Goal: Information Seeking & Learning: Compare options

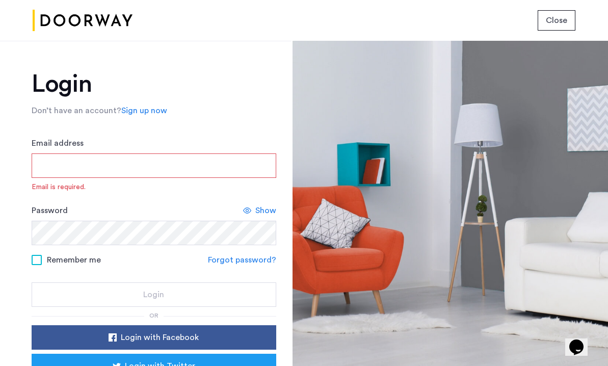
type input "**********"
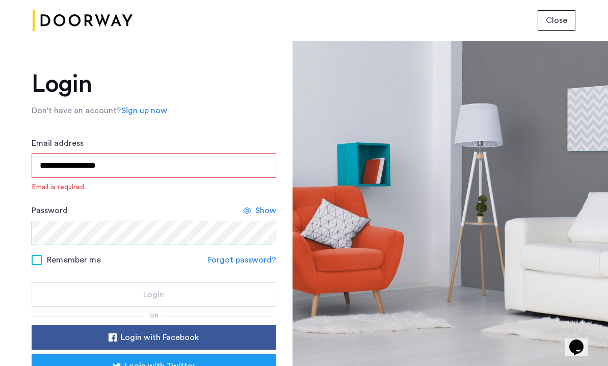
click at [152, 282] on button "Login" at bounding box center [154, 294] width 245 height 24
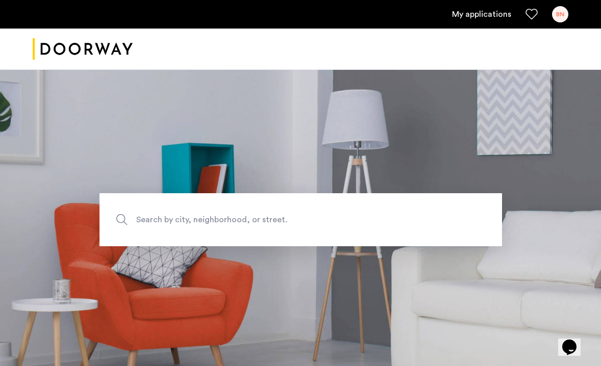
click at [556, 14] on div "BN" at bounding box center [560, 14] width 16 height 16
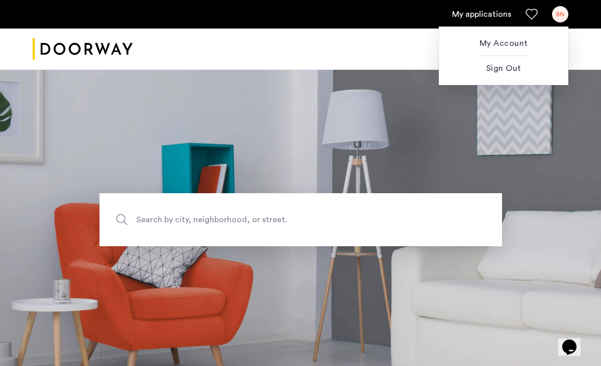
click at [484, 15] on div at bounding box center [300, 183] width 601 height 366
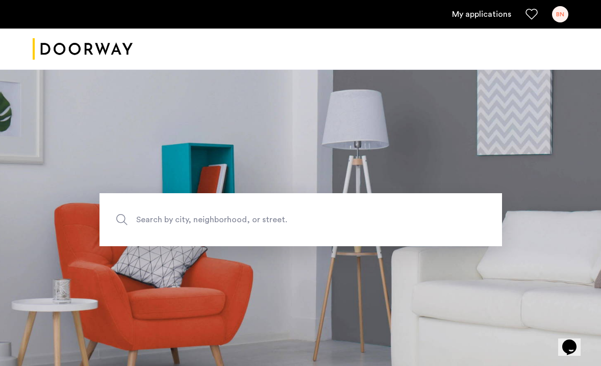
click at [483, 12] on link "My applications" at bounding box center [481, 14] width 59 height 12
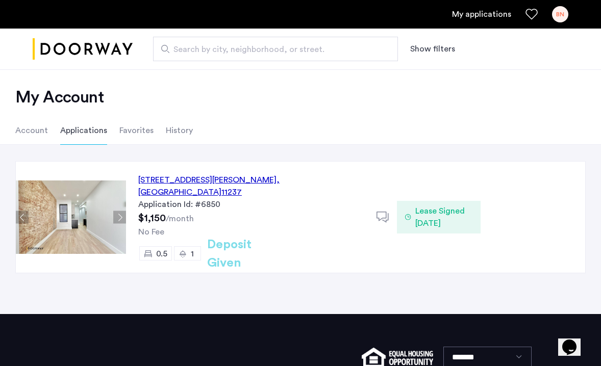
scroll to position [5, 0]
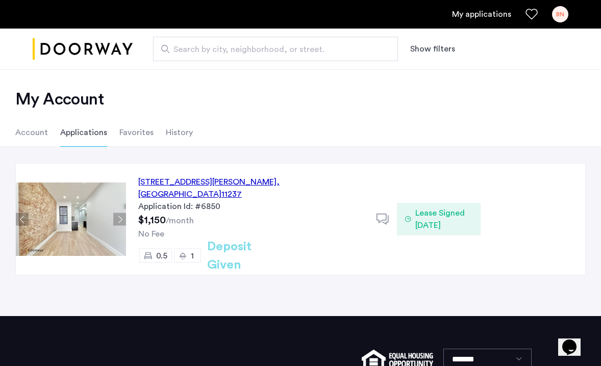
click at [423, 210] on span "Lease Signed 05/30/2025" at bounding box center [443, 219] width 57 height 24
click at [299, 148] on div "863 Hart Street, Unit 2LMR, Brooklyn , NY 11237 Application Id: #6850 $1,150 /m…" at bounding box center [300, 231] width 601 height 169
click at [263, 178] on div "863 Hart Street, Unit 2LMR, Brooklyn , NY 11237" at bounding box center [251, 188] width 226 height 24
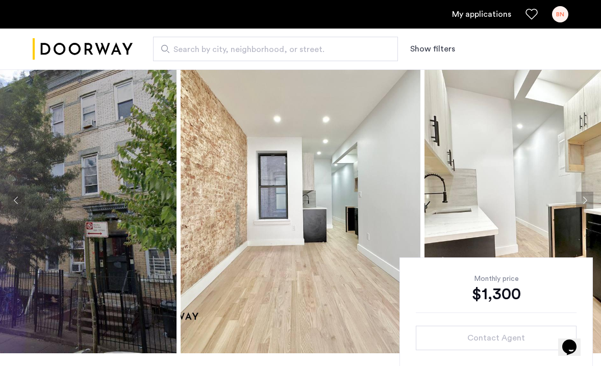
scroll to position [22, 0]
click at [587, 195] on button "Next apartment" at bounding box center [584, 199] width 17 height 17
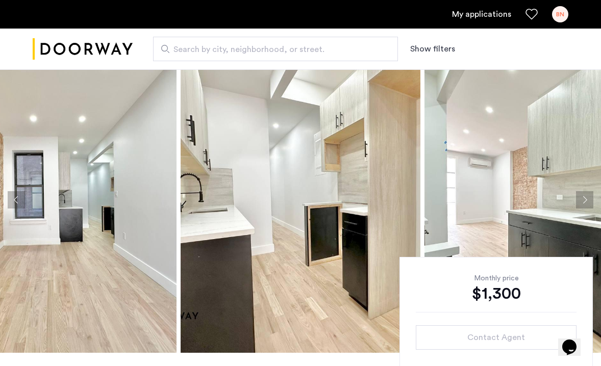
click at [587, 195] on button "Next apartment" at bounding box center [584, 199] width 17 height 17
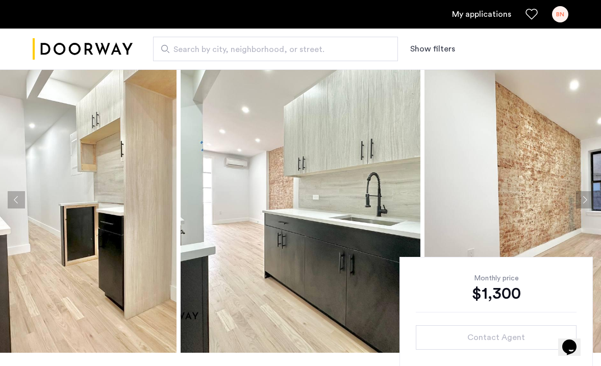
click at [587, 195] on button "Next apartment" at bounding box center [584, 199] width 17 height 17
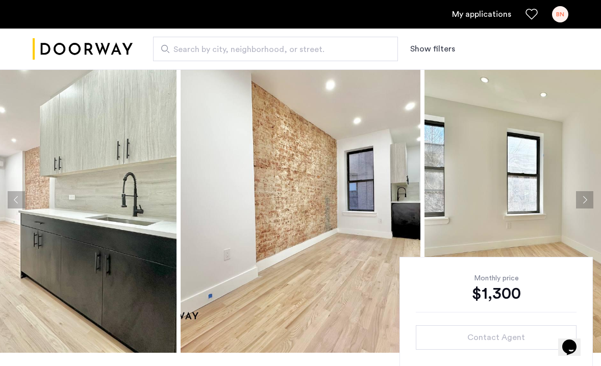
click at [587, 195] on button "Next apartment" at bounding box center [584, 199] width 17 height 17
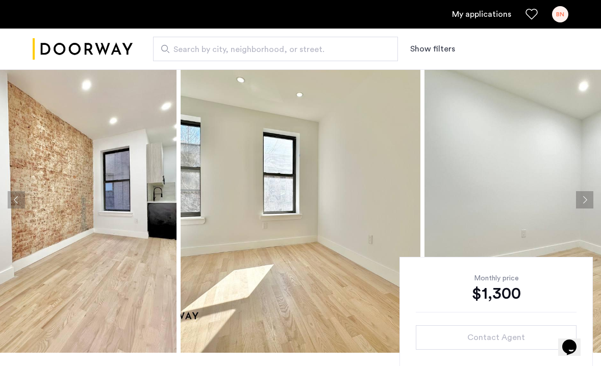
click at [587, 195] on button "Next apartment" at bounding box center [584, 199] width 17 height 17
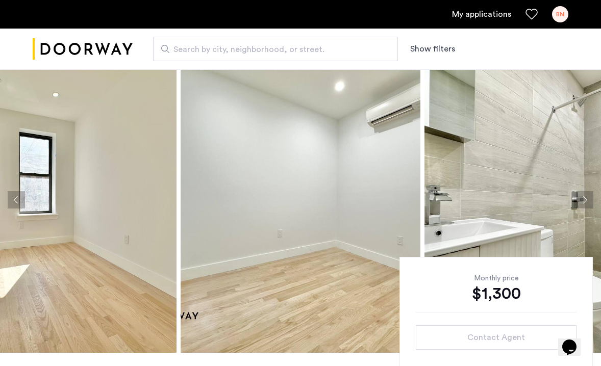
click at [587, 195] on button "Next apartment" at bounding box center [584, 199] width 17 height 17
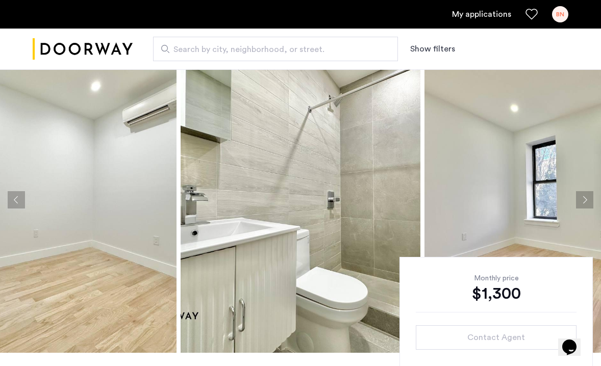
click at [587, 195] on button "Next apartment" at bounding box center [584, 199] width 17 height 17
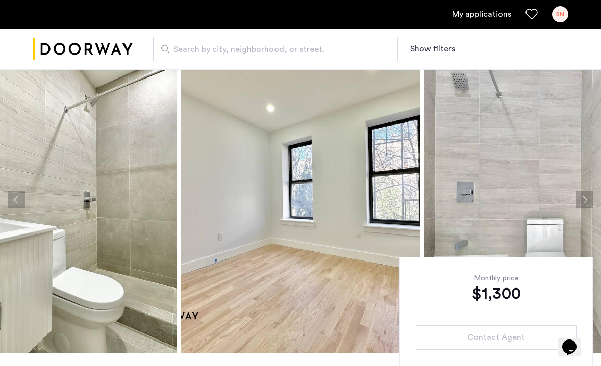
click at [587, 195] on button "Next apartment" at bounding box center [584, 199] width 17 height 17
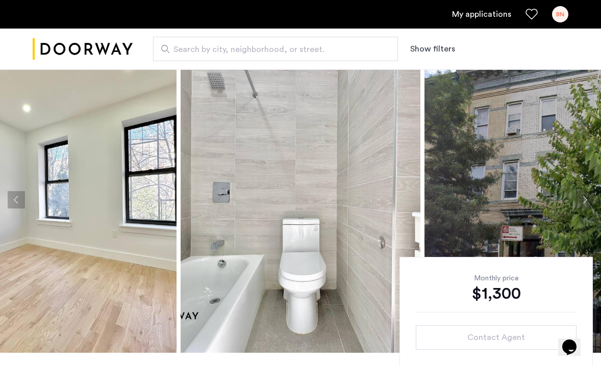
click at [587, 195] on button "Next apartment" at bounding box center [584, 199] width 17 height 17
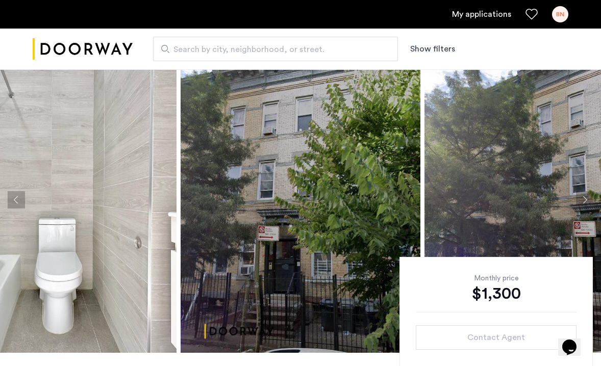
click at [587, 195] on button "Next apartment" at bounding box center [584, 199] width 17 height 17
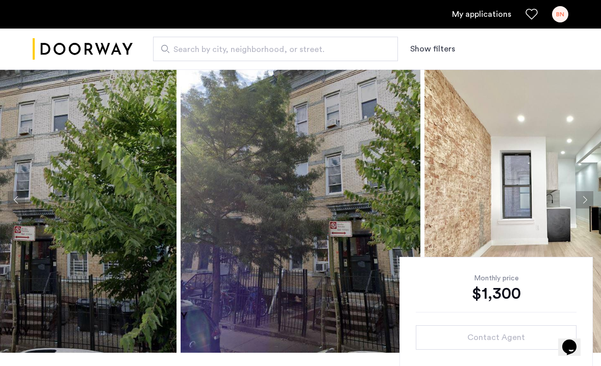
click at [587, 195] on button "Next apartment" at bounding box center [584, 199] width 17 height 17
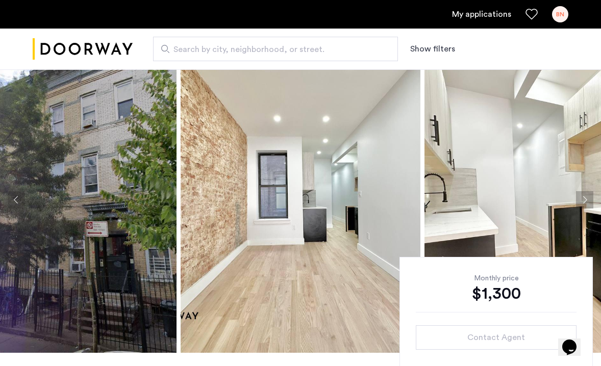
click at [587, 195] on button "Next apartment" at bounding box center [584, 199] width 17 height 17
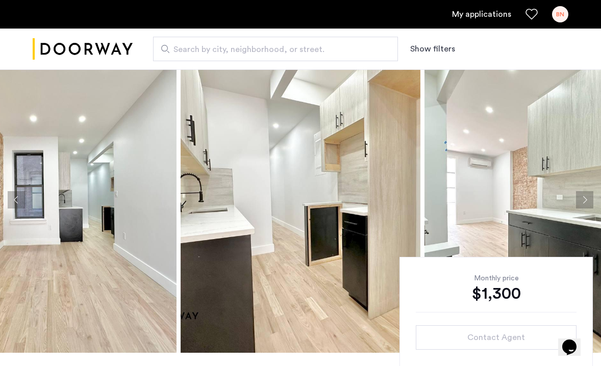
click at [587, 195] on button "Next apartment" at bounding box center [584, 199] width 17 height 17
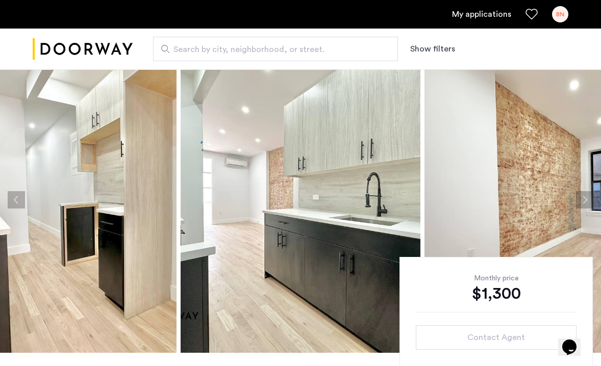
click at [587, 195] on button "Next apartment" at bounding box center [584, 199] width 17 height 17
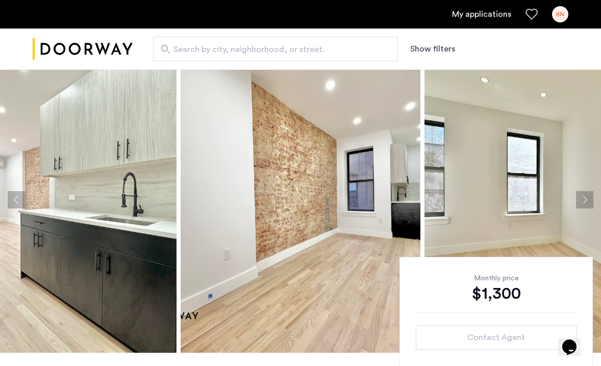
click at [587, 195] on button "Next apartment" at bounding box center [584, 199] width 17 height 17
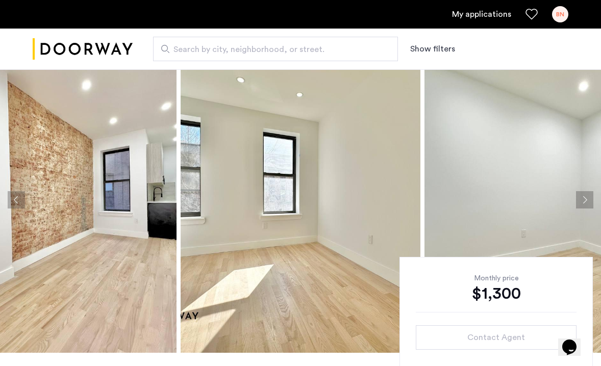
click at [587, 195] on button "Next apartment" at bounding box center [584, 199] width 17 height 17
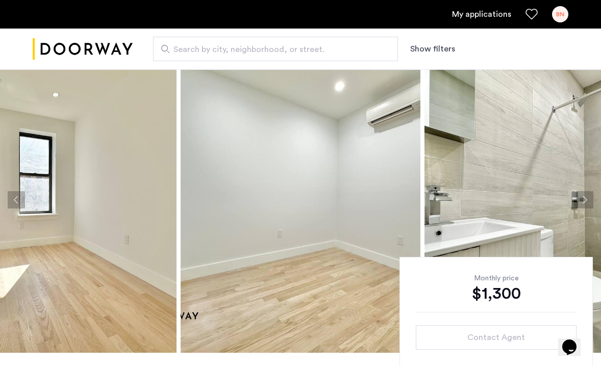
click at [587, 196] on button "Next apartment" at bounding box center [584, 199] width 17 height 17
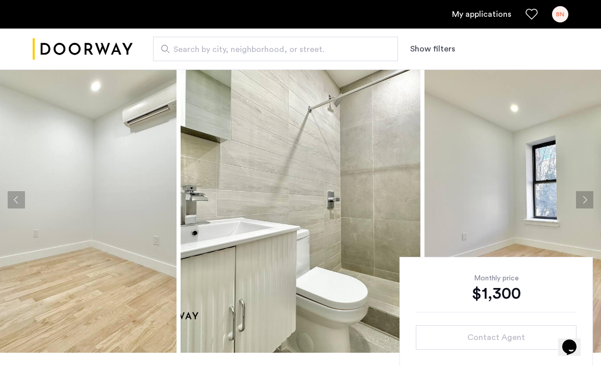
click at [587, 196] on button "Next apartment" at bounding box center [584, 199] width 17 height 17
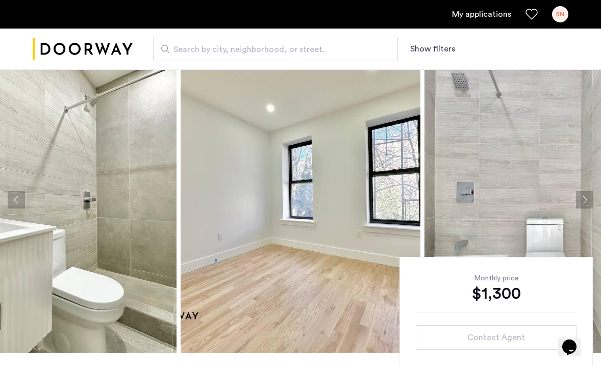
click at [587, 196] on button "Next apartment" at bounding box center [584, 199] width 17 height 17
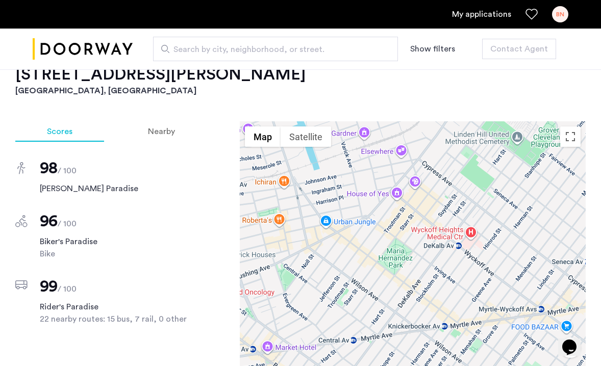
scroll to position [786, 0]
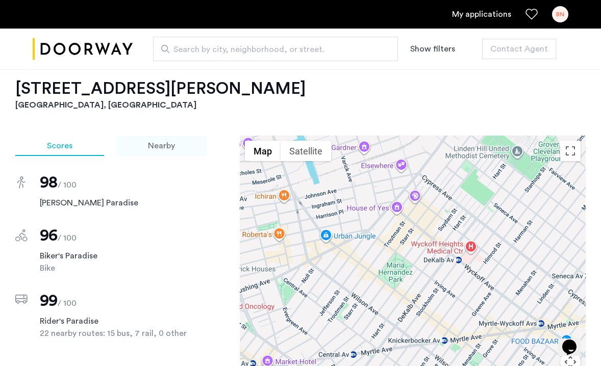
click at [160, 142] on span "Nearby" at bounding box center [161, 146] width 27 height 8
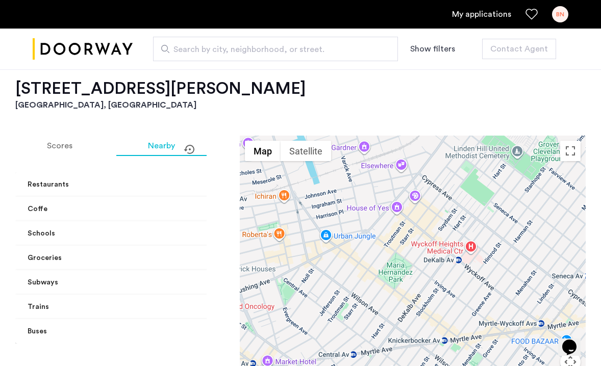
click at [169, 204] on mat-panel-title "Coffe" at bounding box center [137, 209] width 218 height 11
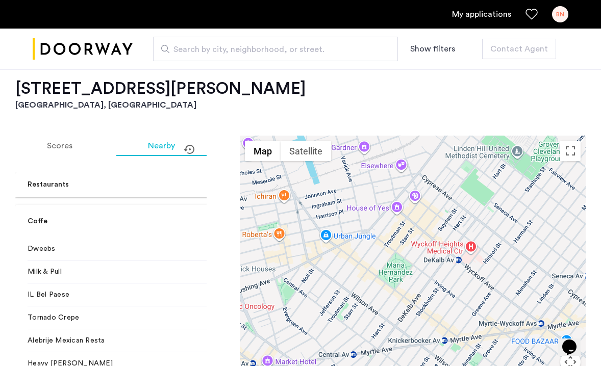
click at [169, 205] on mat-expansion-panel-header "Coffe" at bounding box center [142, 221] width 254 height 33
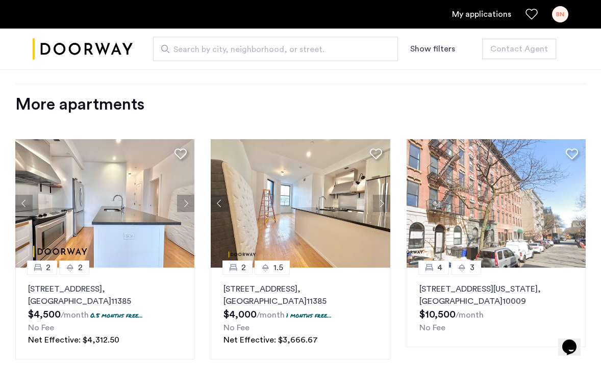
scroll to position [1161, 0]
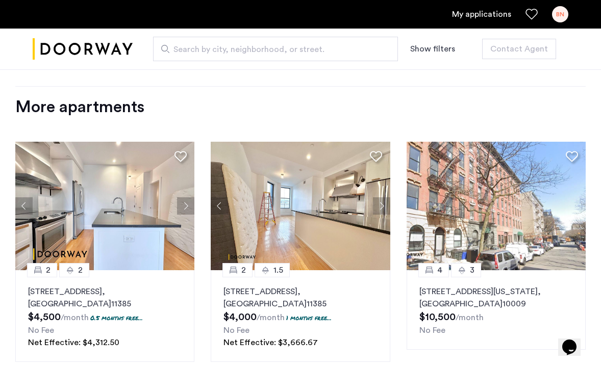
click at [274, 225] on img at bounding box center [300, 206] width 179 height 128
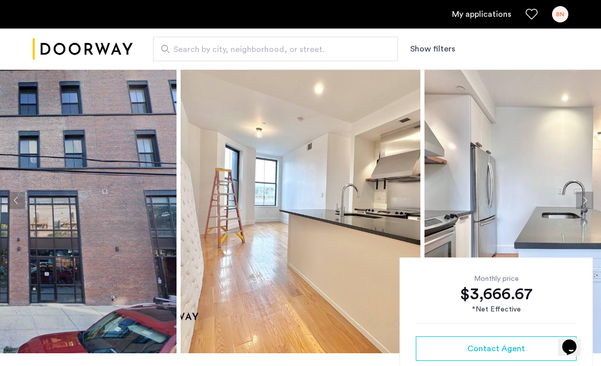
scroll to position [21, 0]
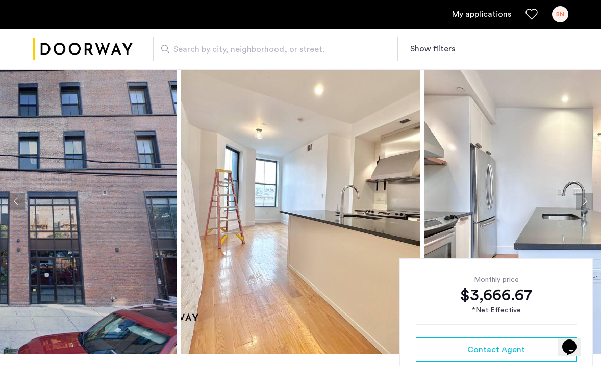
click at [587, 196] on button "Next apartment" at bounding box center [584, 201] width 17 height 17
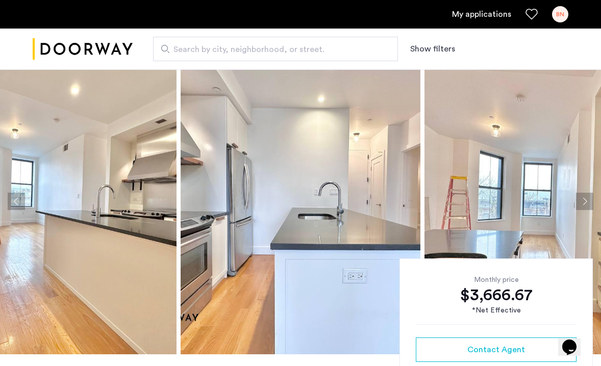
click at [587, 196] on button "Next apartment" at bounding box center [584, 201] width 17 height 17
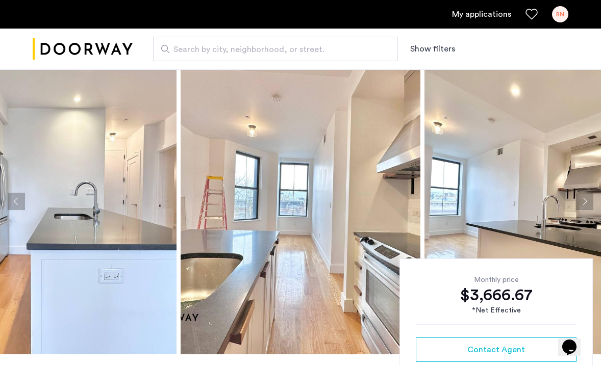
click at [587, 196] on button "Next apartment" at bounding box center [584, 201] width 17 height 17
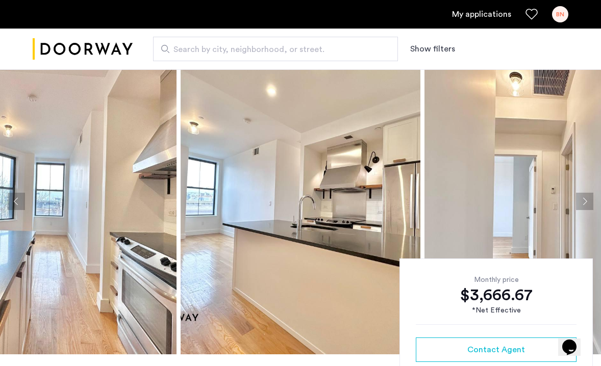
click at [587, 196] on button "Next apartment" at bounding box center [584, 201] width 17 height 17
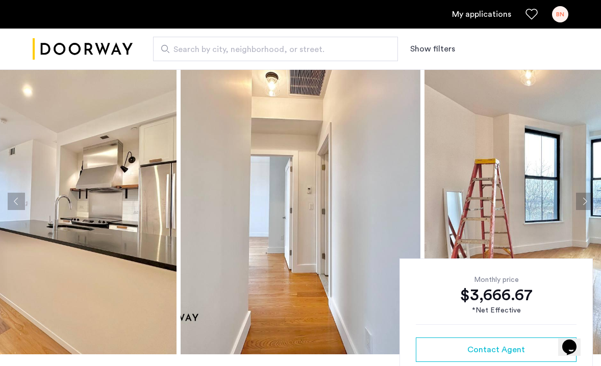
click at [587, 196] on button "Next apartment" at bounding box center [584, 201] width 17 height 17
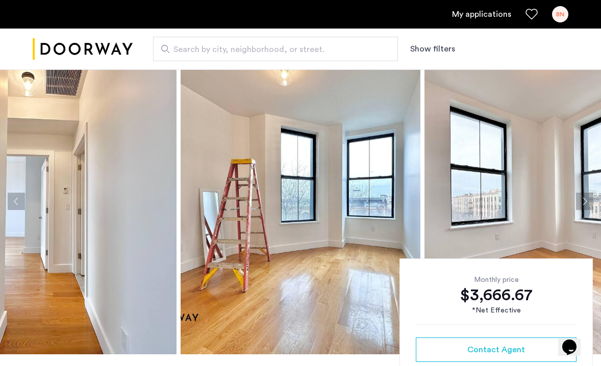
click at [587, 196] on button "Next apartment" at bounding box center [584, 201] width 17 height 17
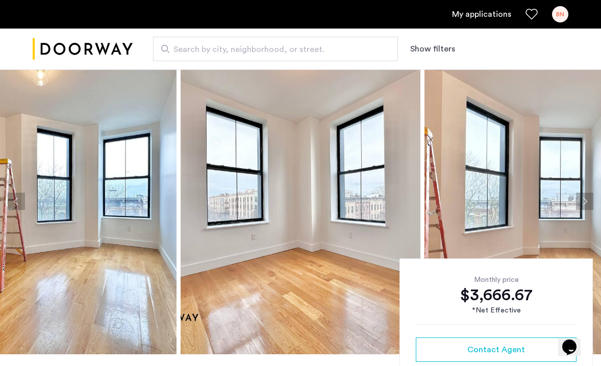
click at [587, 196] on button "Next apartment" at bounding box center [584, 201] width 17 height 17
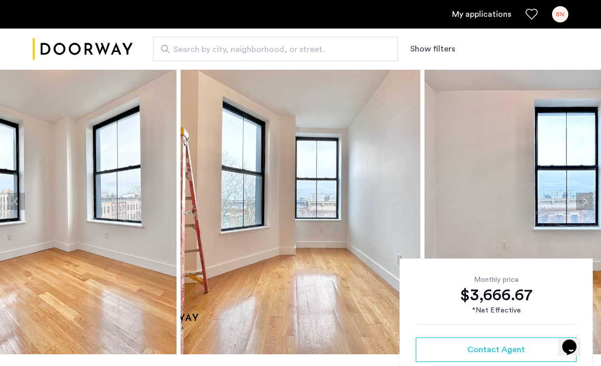
click at [587, 196] on button "Next apartment" at bounding box center [584, 201] width 17 height 17
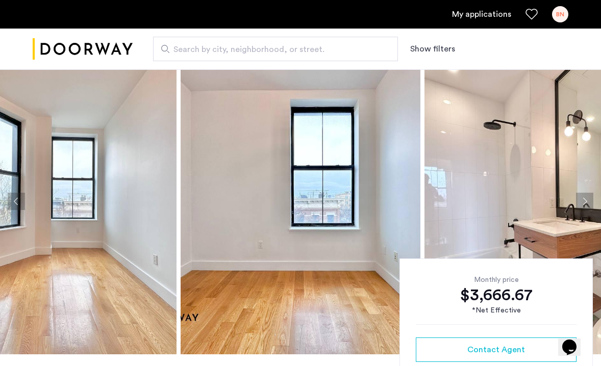
click at [587, 196] on button "Next apartment" at bounding box center [584, 201] width 17 height 17
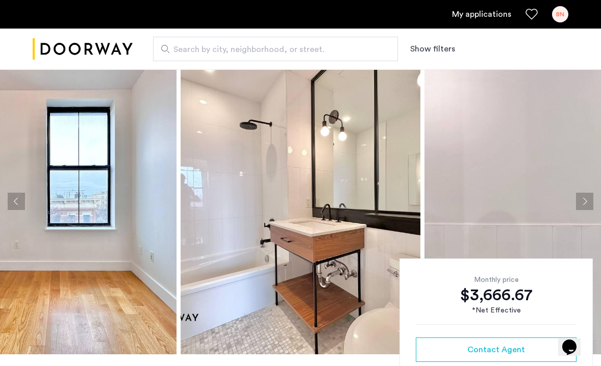
click at [587, 196] on button "Next apartment" at bounding box center [584, 201] width 17 height 17
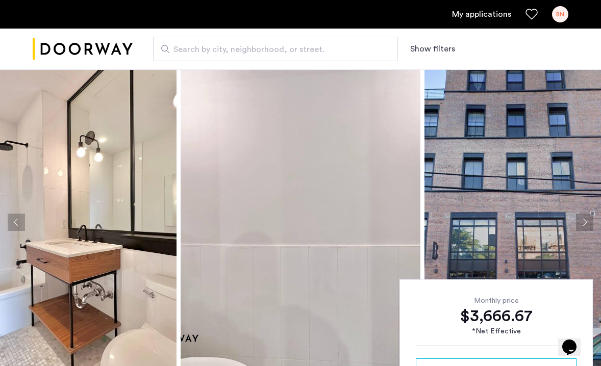
scroll to position [0, 0]
click at [308, 44] on span "Search by city, neighborhood, or street." at bounding box center [271, 49] width 196 height 12
click at [308, 44] on input "Search by city, neighborhood, or street." at bounding box center [275, 49] width 245 height 24
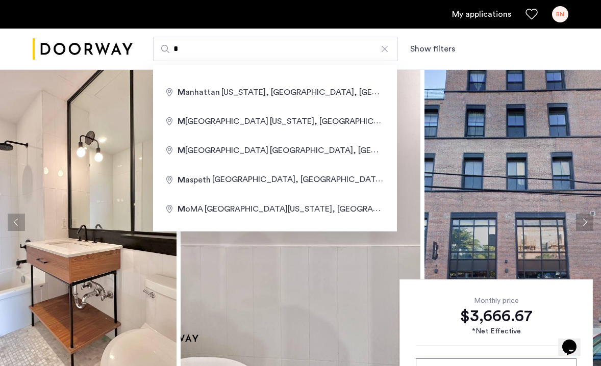
type input "**********"
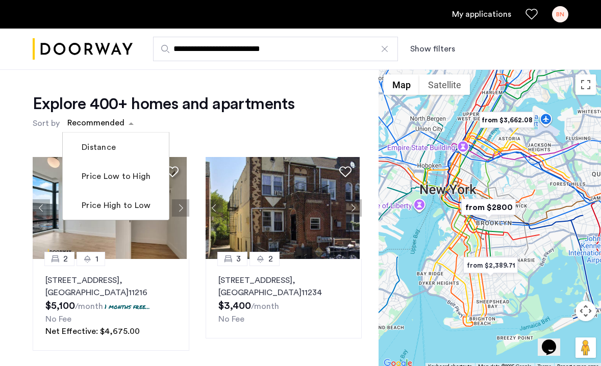
click at [115, 124] on div "sort-apartment" at bounding box center [96, 125] width 60 height 14
click at [122, 173] on label "Price Low to High" at bounding box center [115, 176] width 71 height 12
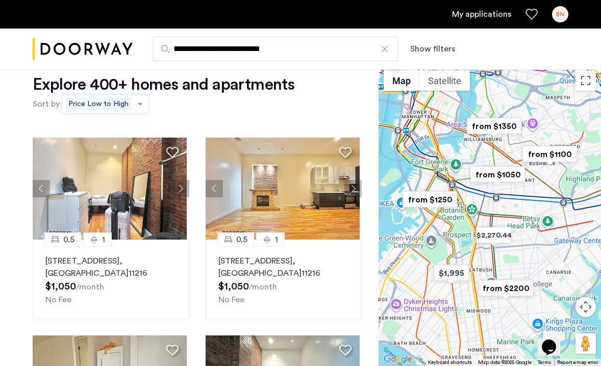
scroll to position [41, 0]
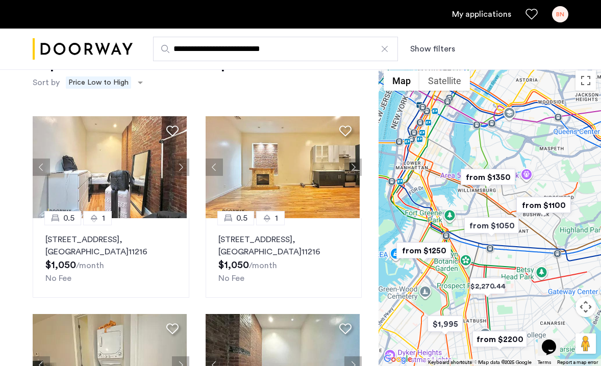
drag, startPoint x: 453, startPoint y: 171, endPoint x: 453, endPoint y: 232, distance: 60.7
click at [453, 232] on div at bounding box center [489, 215] width 222 height 301
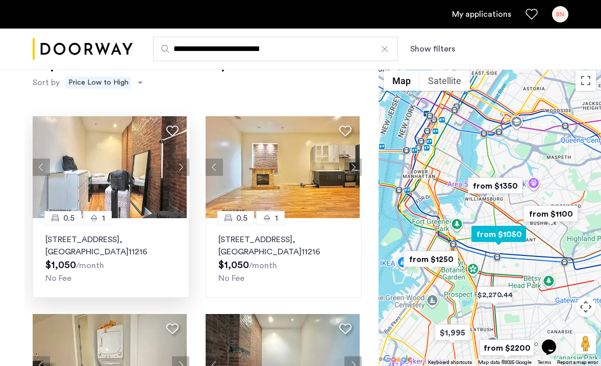
click at [140, 211] on img at bounding box center [110, 167] width 154 height 102
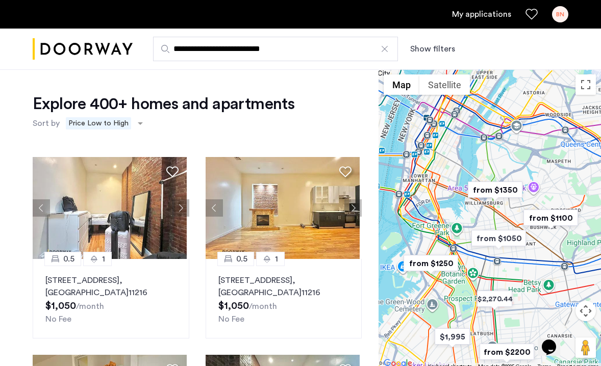
scroll to position [0, 0]
click at [277, 131] on div "Explore 400+ homes and apartments Sort by Recommended × Price Low to High" at bounding box center [197, 113] width 329 height 39
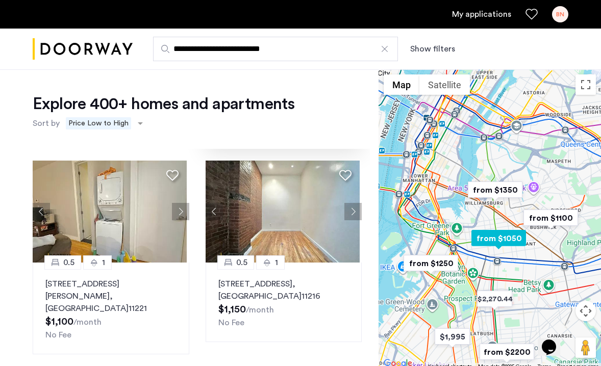
scroll to position [195, 0]
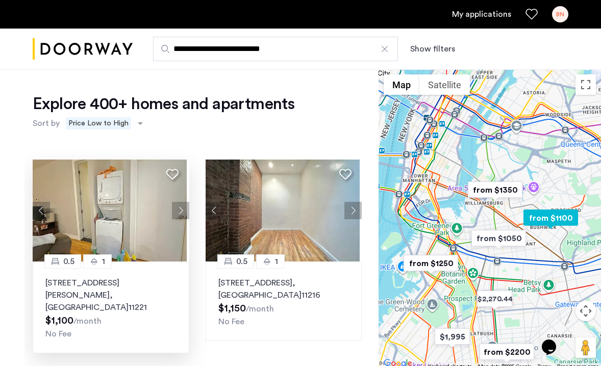
click at [177, 213] on button "Next apartment" at bounding box center [180, 210] width 17 height 17
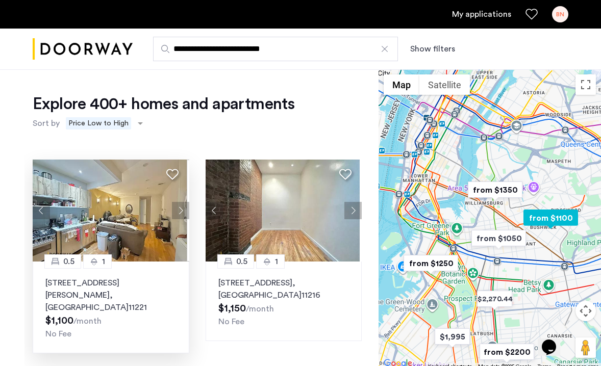
click at [177, 213] on button "Next apartment" at bounding box center [180, 210] width 17 height 17
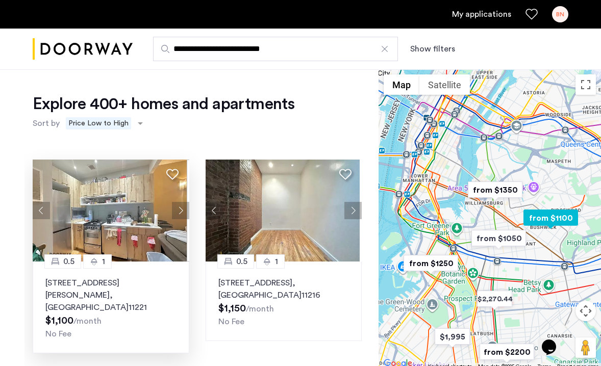
click at [177, 213] on button "Next apartment" at bounding box center [180, 210] width 17 height 17
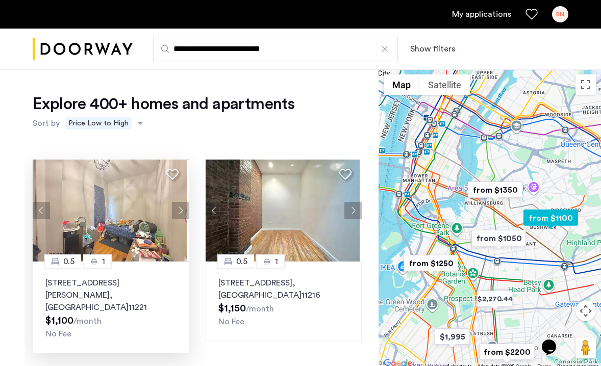
click at [177, 212] on button "Next apartment" at bounding box center [180, 210] width 17 height 17
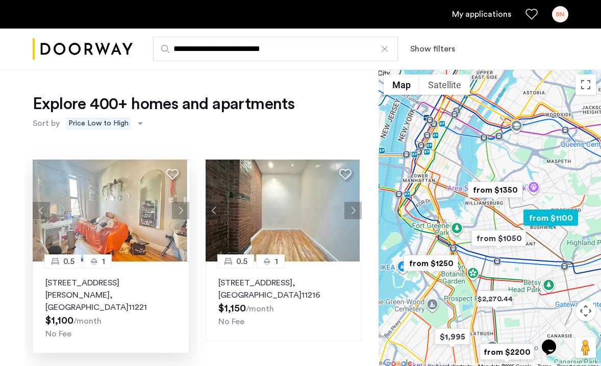
click at [177, 213] on button "Next apartment" at bounding box center [180, 210] width 17 height 17
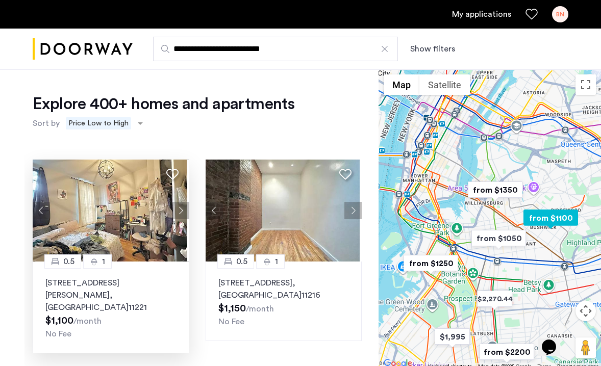
click at [144, 281] on p "1120 Hancock Street, Unit 2MR, Brooklyn , NY 11221" at bounding box center [110, 295] width 131 height 37
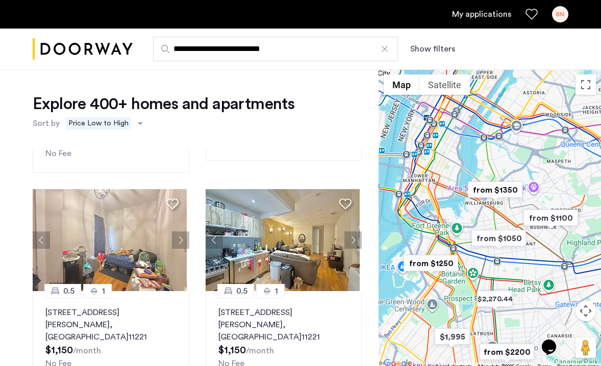
scroll to position [378, 0]
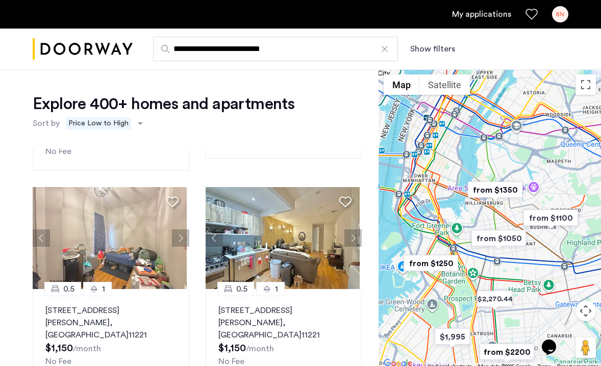
click at [453, 259] on img "from $1250" at bounding box center [430, 263] width 63 height 23
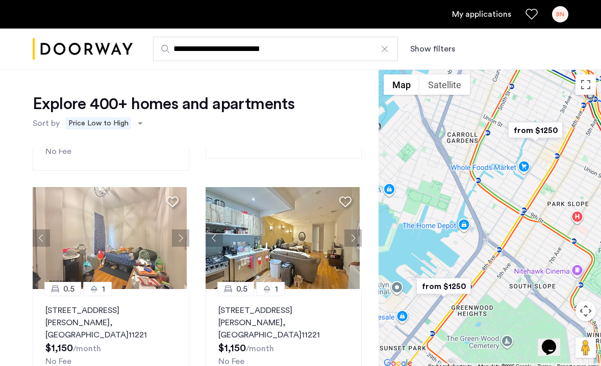
click at [542, 140] on img "from $1250" at bounding box center [535, 130] width 63 height 23
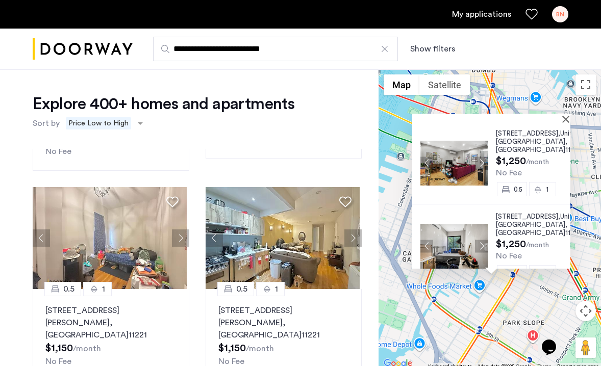
scroll to position [0, 0]
click at [485, 162] on button "Next apartment" at bounding box center [481, 164] width 13 height 13
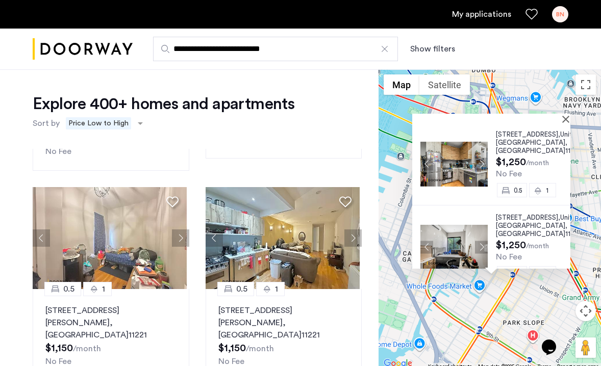
click at [485, 162] on button "Next apartment" at bounding box center [481, 164] width 13 height 13
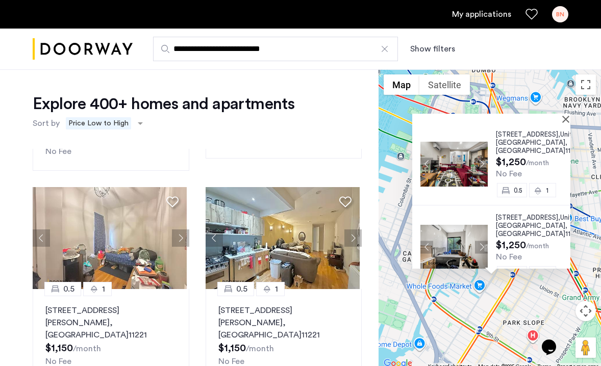
click at [485, 162] on button "Next apartment" at bounding box center [481, 164] width 13 height 13
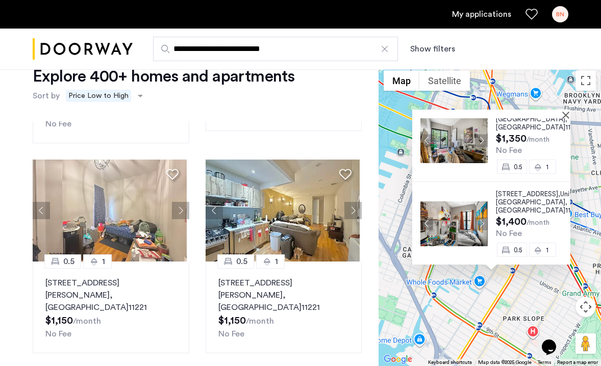
scroll to position [37, 0]
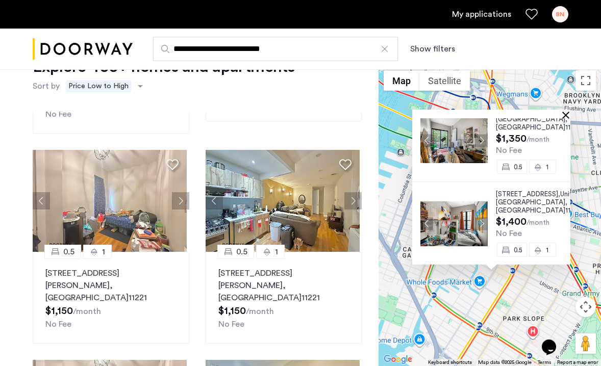
click at [565, 114] on button "Close" at bounding box center [567, 114] width 7 height 7
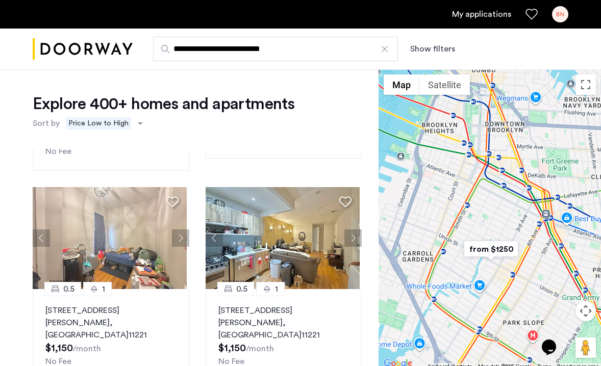
scroll to position [0, 0]
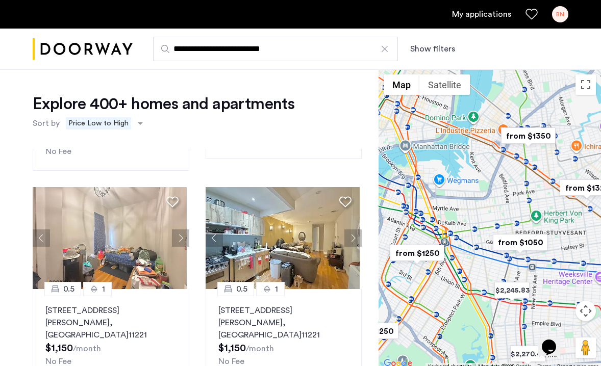
drag, startPoint x: 546, startPoint y: 201, endPoint x: 449, endPoint y: 237, distance: 103.7
click at [449, 237] on div at bounding box center [489, 219] width 222 height 301
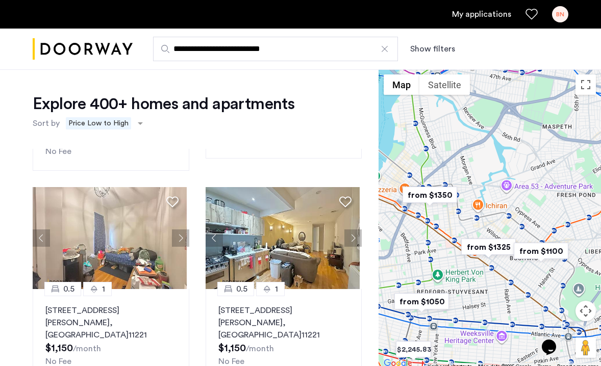
drag, startPoint x: 553, startPoint y: 200, endPoint x: 455, endPoint y: 258, distance: 113.8
click at [455, 258] on div at bounding box center [489, 219] width 222 height 301
click at [532, 248] on img "from $1100" at bounding box center [540, 250] width 63 height 23
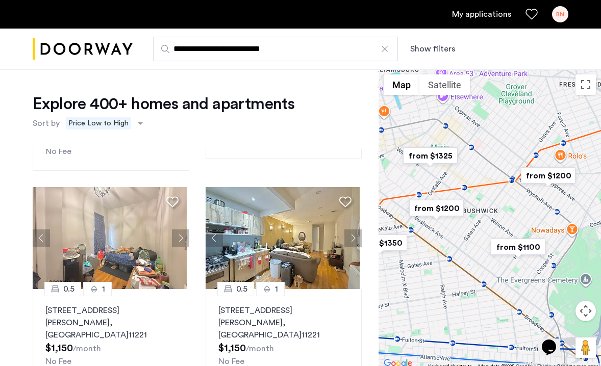
click at [542, 179] on img "from $1200" at bounding box center [547, 175] width 63 height 23
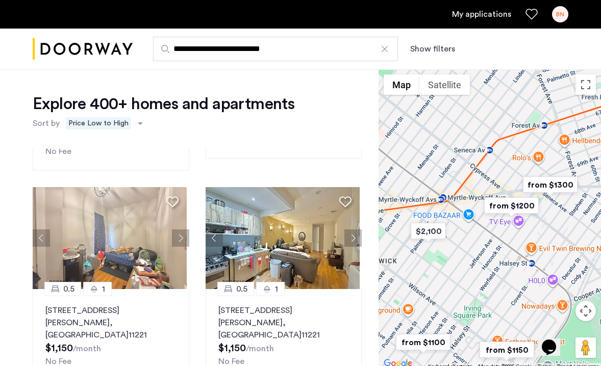
click at [508, 206] on img "from $1200" at bounding box center [511, 205] width 63 height 23
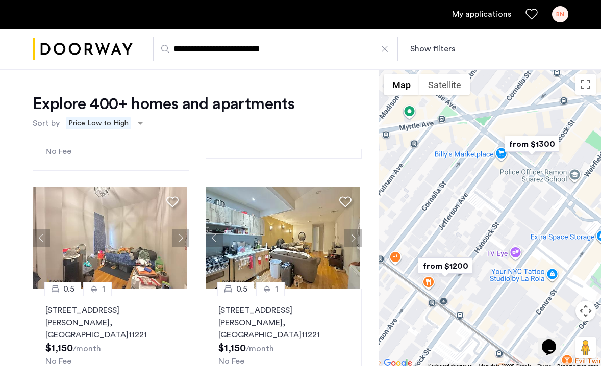
drag, startPoint x: 446, startPoint y: 259, endPoint x: 472, endPoint y: 232, distance: 37.5
click at [472, 232] on div "To navigate, press the arrow keys." at bounding box center [489, 219] width 222 height 301
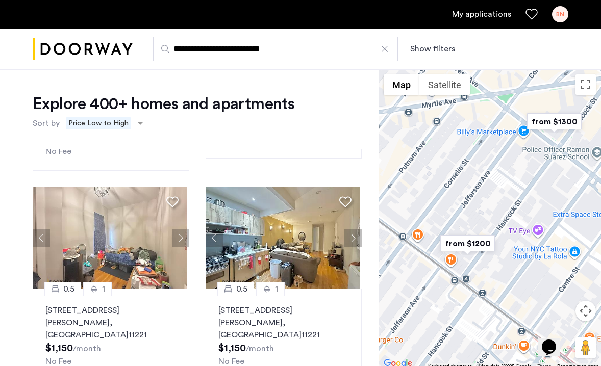
click at [467, 242] on img "from $1200" at bounding box center [467, 243] width 63 height 23
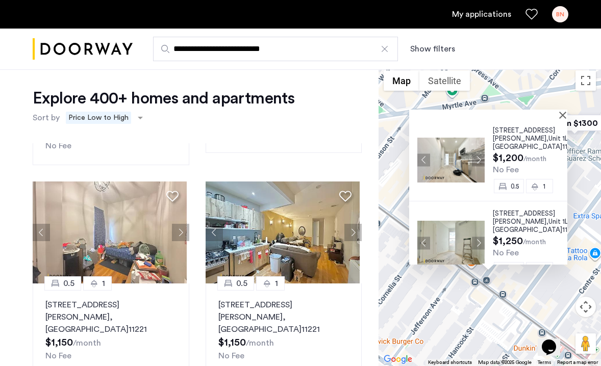
click at [449, 165] on img at bounding box center [450, 160] width 67 height 45
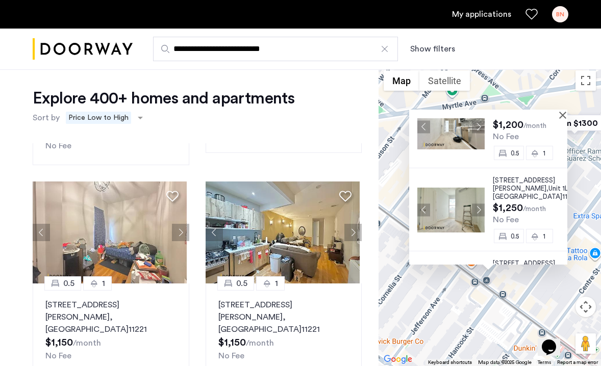
scroll to position [41, 0]
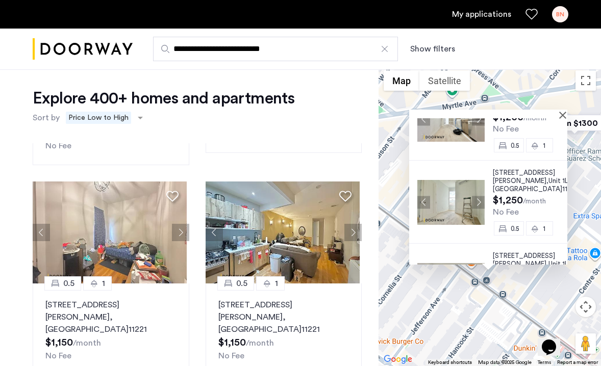
click at [478, 201] on button "Next apartment" at bounding box center [478, 202] width 13 height 13
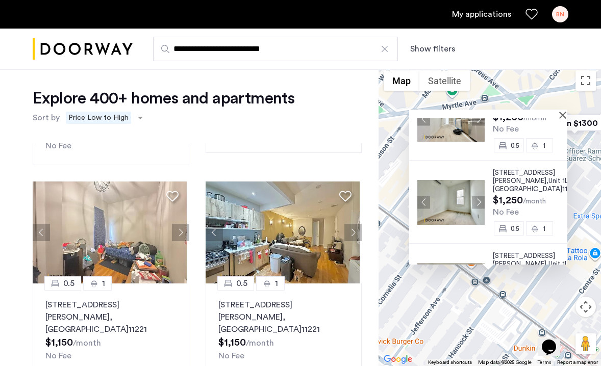
click at [478, 201] on button "Next apartment" at bounding box center [478, 202] width 13 height 13
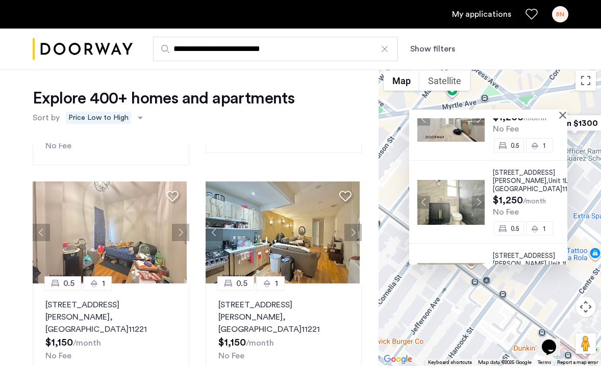
click at [478, 201] on button "Next apartment" at bounding box center [478, 202] width 13 height 13
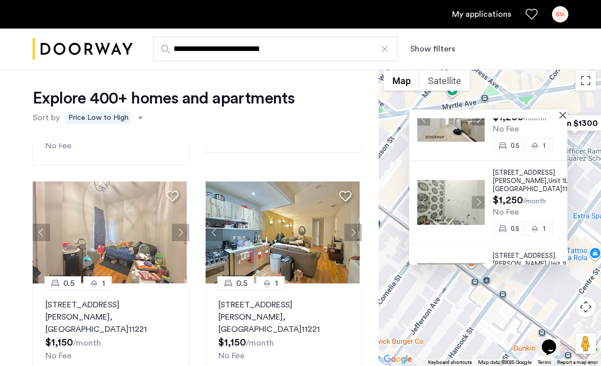
click at [478, 201] on button "Next apartment" at bounding box center [478, 202] width 13 height 13
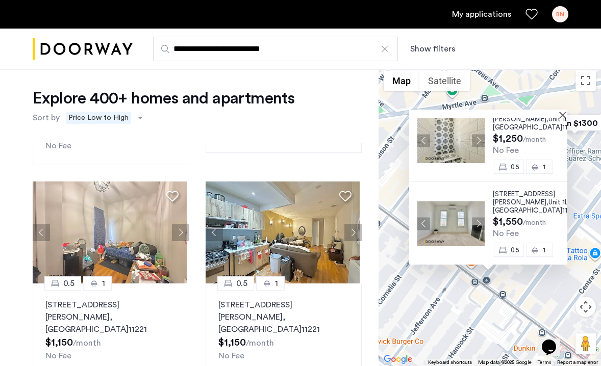
scroll to position [104, 0]
click at [476, 223] on button "Next apartment" at bounding box center [478, 223] width 13 height 13
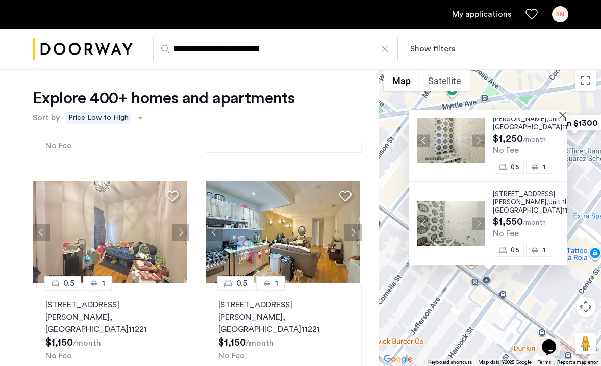
click at [476, 223] on button "Next apartment" at bounding box center [478, 223] width 13 height 13
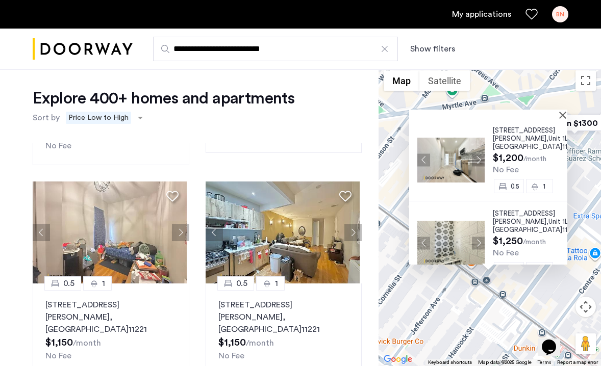
scroll to position [0, 0]
click at [563, 114] on button "Close" at bounding box center [564, 114] width 7 height 7
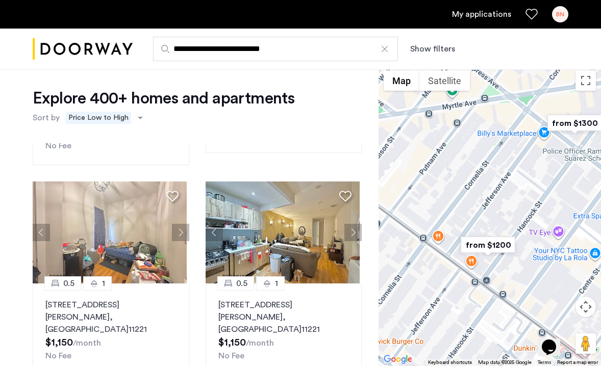
click at [580, 124] on img "from $1300" at bounding box center [574, 123] width 63 height 23
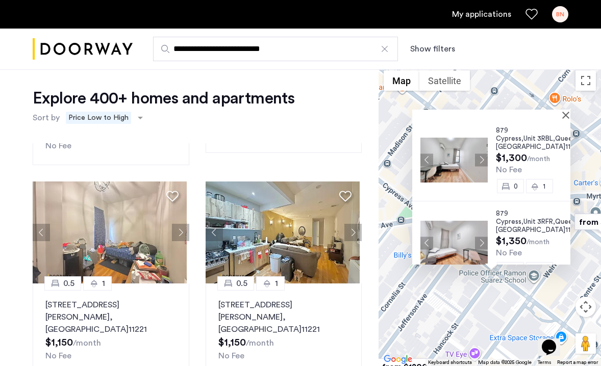
click at [483, 160] on button "Next apartment" at bounding box center [481, 159] width 13 height 13
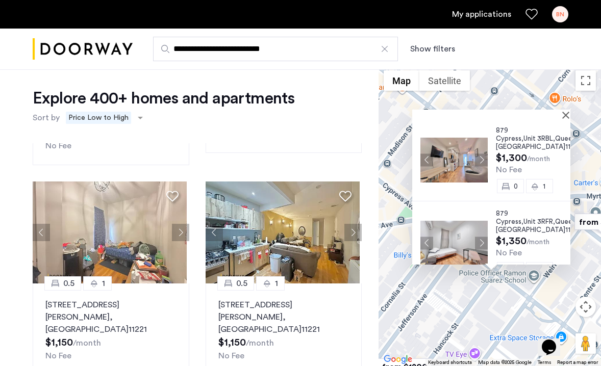
click at [483, 160] on button "Next apartment" at bounding box center [481, 159] width 13 height 13
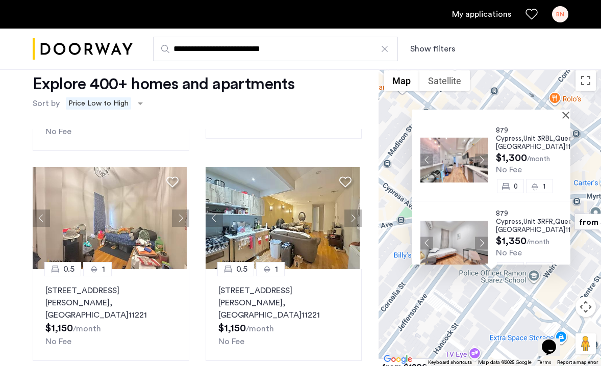
click at [456, 173] on img at bounding box center [453, 160] width 67 height 45
click at [566, 118] on button "Close" at bounding box center [567, 114] width 7 height 7
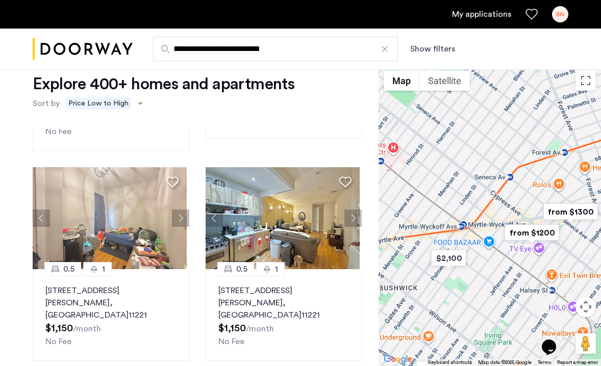
drag, startPoint x: 443, startPoint y: 208, endPoint x: 516, endPoint y: 229, distance: 76.0
click at [516, 229] on div at bounding box center [489, 215] width 222 height 301
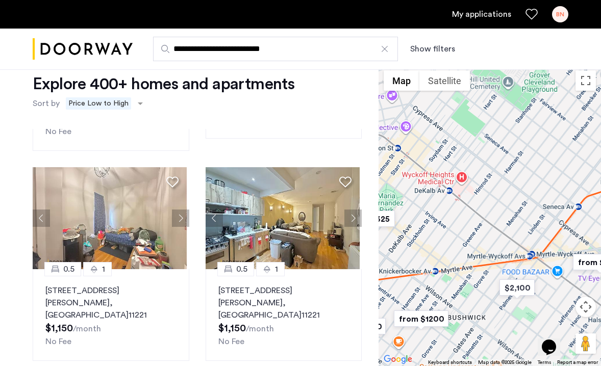
drag, startPoint x: 468, startPoint y: 239, endPoint x: 528, endPoint y: 252, distance: 61.1
click at [528, 253] on div at bounding box center [489, 215] width 222 height 301
click at [523, 286] on img "$2,100" at bounding box center [516, 287] width 43 height 23
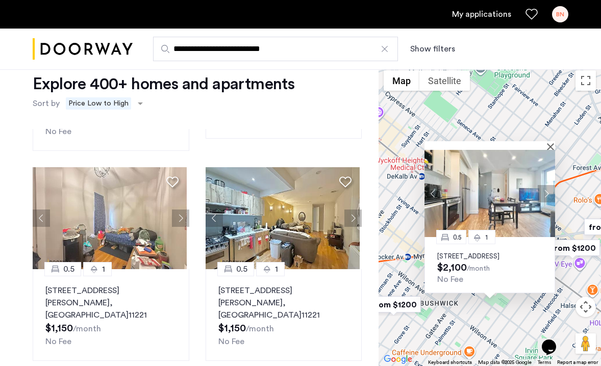
click at [466, 189] on img at bounding box center [489, 193] width 131 height 87
click at [552, 143] on button "Close" at bounding box center [552, 146] width 7 height 7
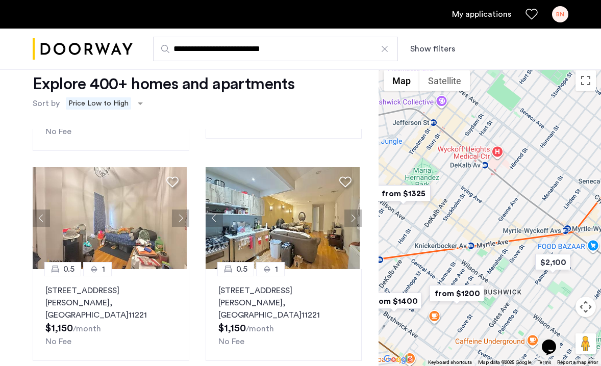
drag, startPoint x: 415, startPoint y: 275, endPoint x: 480, endPoint y: 264, distance: 65.7
click at [480, 264] on div at bounding box center [489, 215] width 222 height 301
click at [467, 303] on img "from $1200" at bounding box center [456, 293] width 63 height 23
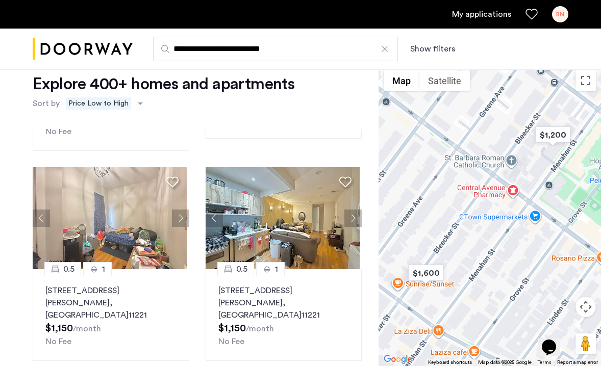
click at [552, 146] on div "To navigate, press the arrow keys." at bounding box center [489, 215] width 222 height 301
click at [563, 132] on img "$1,200" at bounding box center [552, 134] width 43 height 23
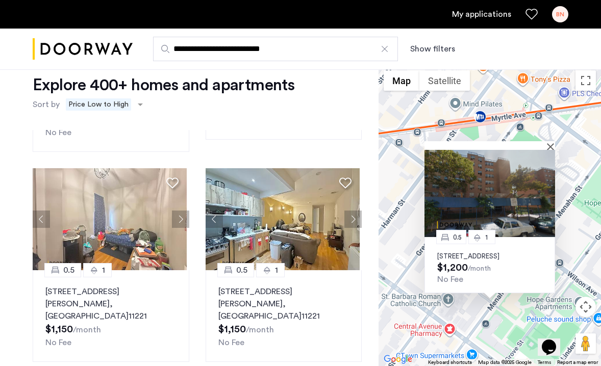
scroll to position [19, 0]
click at [552, 143] on button "Close" at bounding box center [552, 146] width 7 height 7
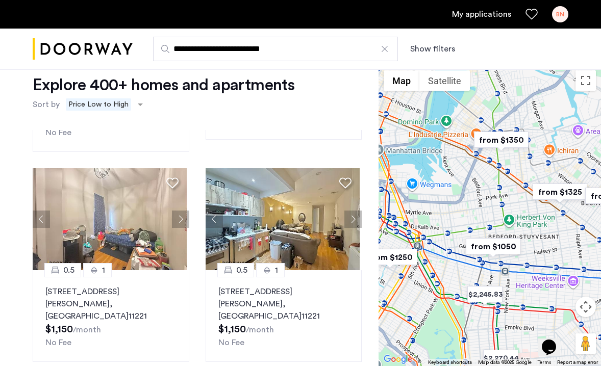
drag, startPoint x: 487, startPoint y: 147, endPoint x: 567, endPoint y: 220, distance: 107.9
click at [567, 203] on img "from $1325" at bounding box center [559, 191] width 63 height 23
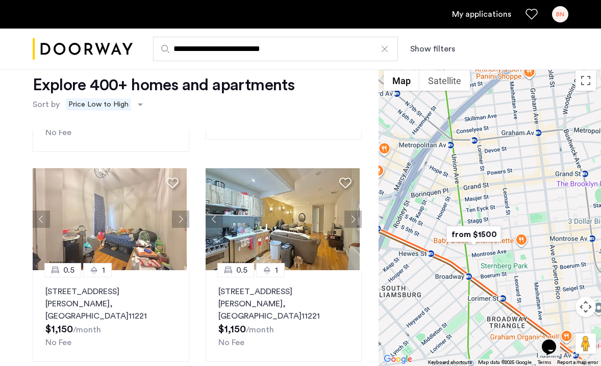
click at [469, 233] on img "from $1500" at bounding box center [473, 234] width 63 height 23
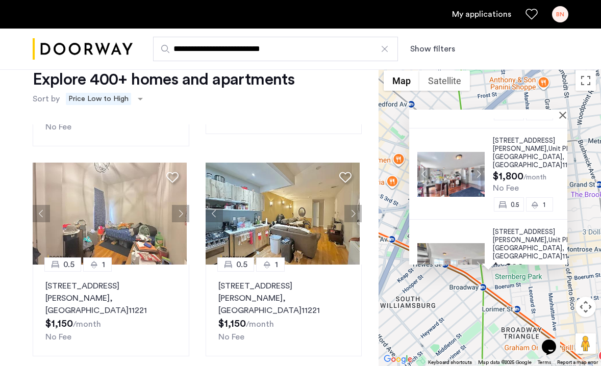
scroll to position [27, 0]
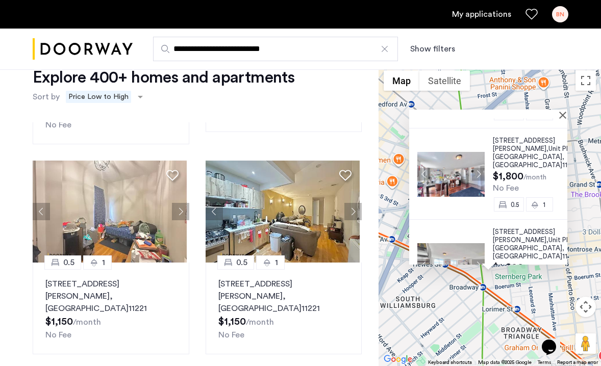
click at [568, 113] on div "16 Meserole Street, Unit PHSR, Brooklyn , NY 11206 $1,500 /month No Fee 0.5 1 1…" at bounding box center [489, 215] width 222 height 301
click at [562, 113] on button "Close" at bounding box center [564, 114] width 7 height 7
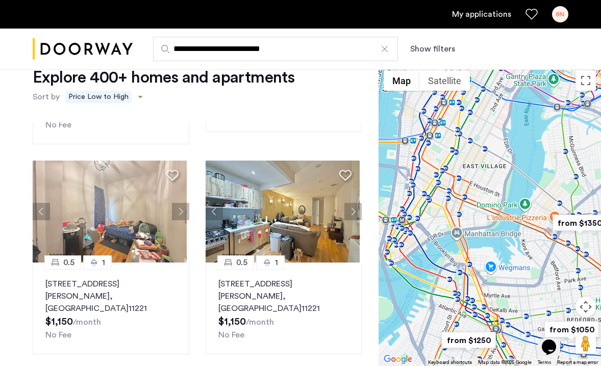
drag, startPoint x: 479, startPoint y: 194, endPoint x: 559, endPoint y: 233, distance: 89.4
click at [559, 233] on img "from $1350" at bounding box center [579, 223] width 63 height 23
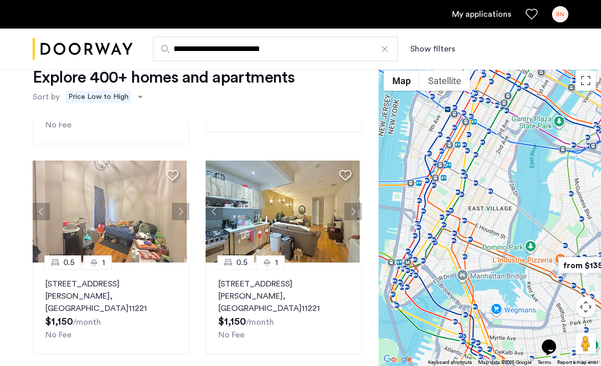
drag, startPoint x: 457, startPoint y: 194, endPoint x: 461, endPoint y: 245, distance: 51.1
click at [461, 245] on div at bounding box center [489, 215] width 222 height 301
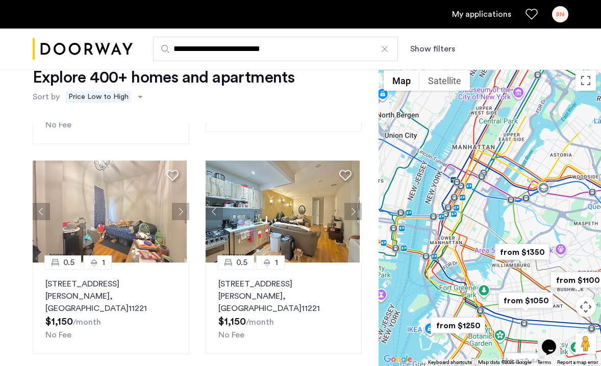
drag, startPoint x: 526, startPoint y: 200, endPoint x: 462, endPoint y: 233, distance: 72.3
click at [462, 233] on div at bounding box center [489, 215] width 222 height 301
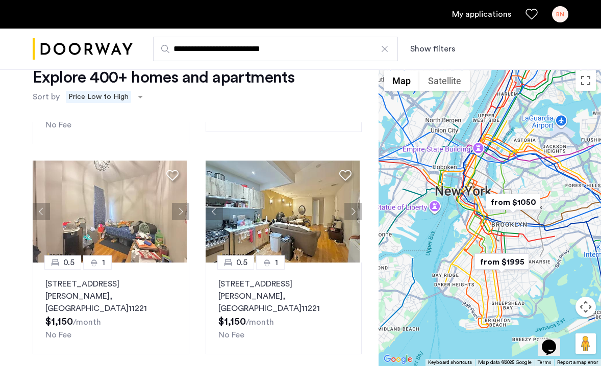
drag, startPoint x: 455, startPoint y: 260, endPoint x: 500, endPoint y: 189, distance: 84.3
click at [500, 189] on div "To navigate, press the arrow keys." at bounding box center [489, 215] width 222 height 301
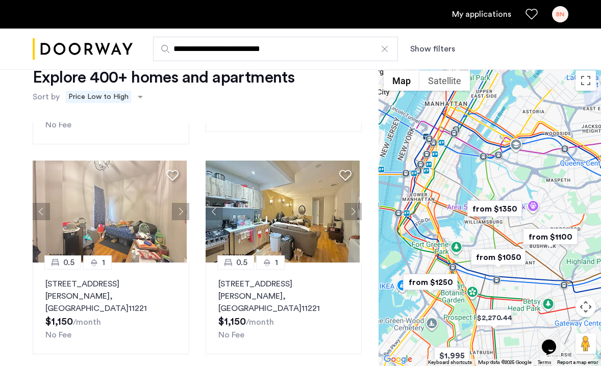
drag, startPoint x: 499, startPoint y: 187, endPoint x: 515, endPoint y: 196, distance: 18.3
click at [515, 196] on div "To navigate, press the arrow keys." at bounding box center [489, 215] width 222 height 301
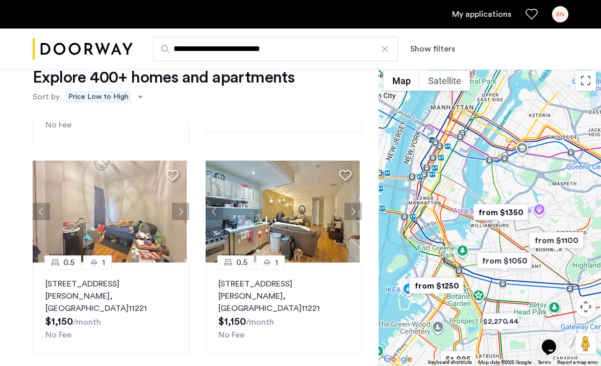
click at [382, 49] on div at bounding box center [384, 49] width 10 height 10
click at [382, 49] on input "**********" at bounding box center [275, 49] width 245 height 24
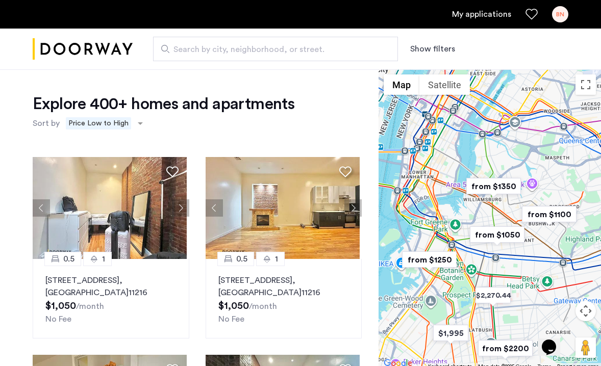
drag, startPoint x: 439, startPoint y: 144, endPoint x: 439, endPoint y: 203, distance: 59.1
click at [439, 203] on div "To navigate, press the arrow keys." at bounding box center [489, 219] width 222 height 301
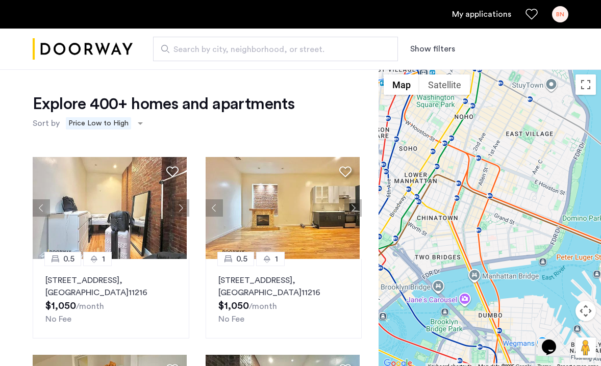
drag, startPoint x: 476, startPoint y: 186, endPoint x: 480, endPoint y: 271, distance: 85.2
click at [480, 271] on div "To navigate, press the arrow keys." at bounding box center [489, 219] width 222 height 301
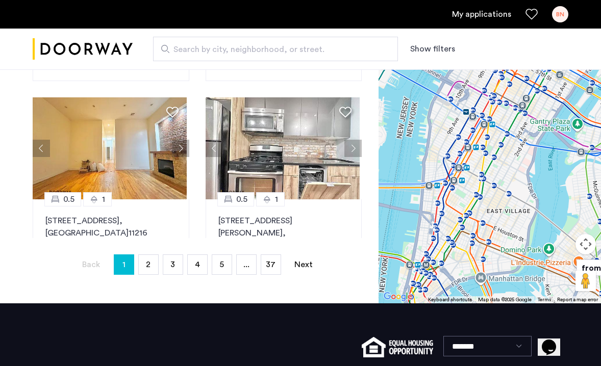
scroll to position [39, 0]
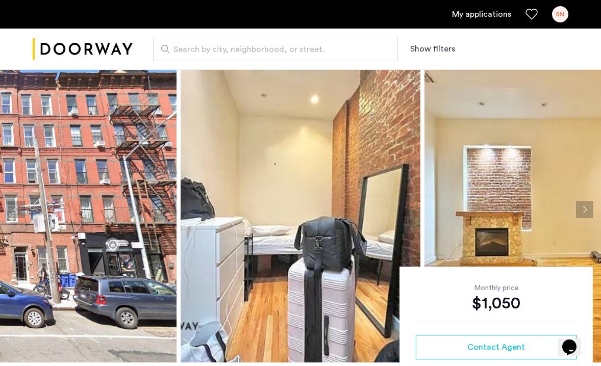
scroll to position [11, 0]
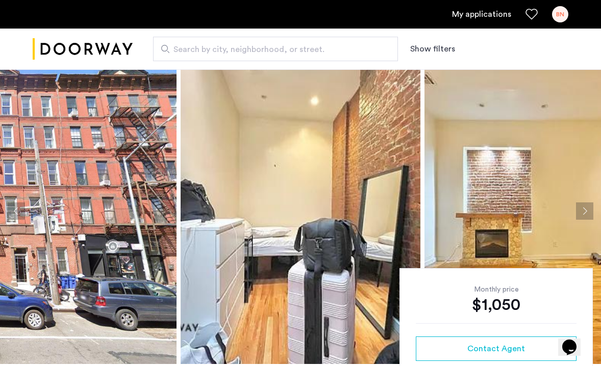
click at [590, 209] on button "Next apartment" at bounding box center [584, 210] width 17 height 17
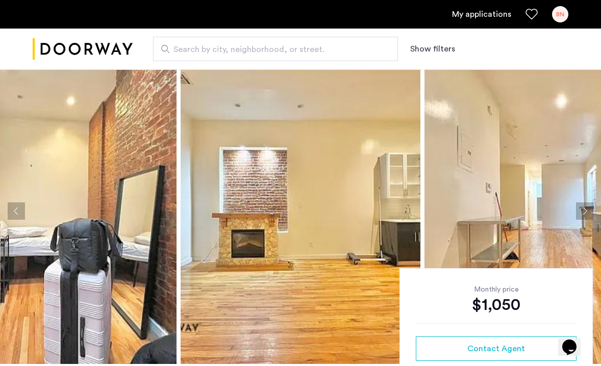
click at [590, 209] on button "Next apartment" at bounding box center [584, 210] width 17 height 17
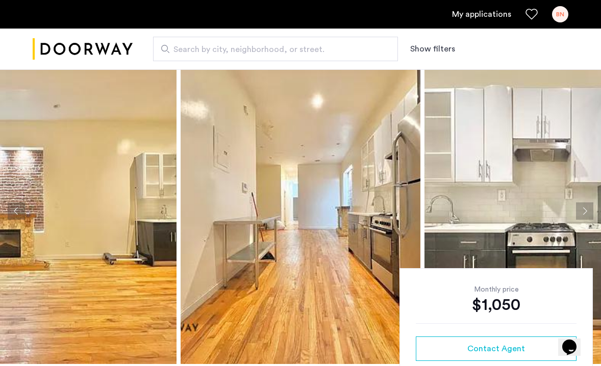
click at [590, 209] on button "Next apartment" at bounding box center [584, 210] width 17 height 17
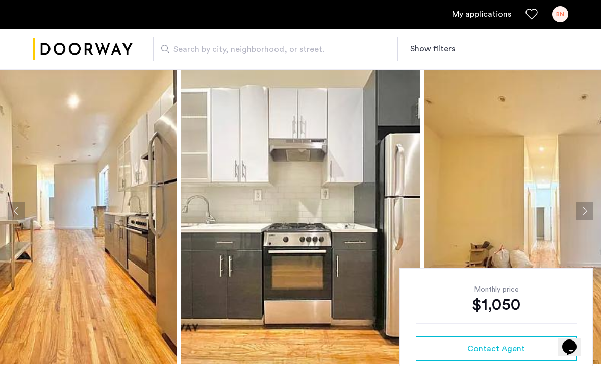
click at [590, 209] on button "Next apartment" at bounding box center [584, 210] width 17 height 17
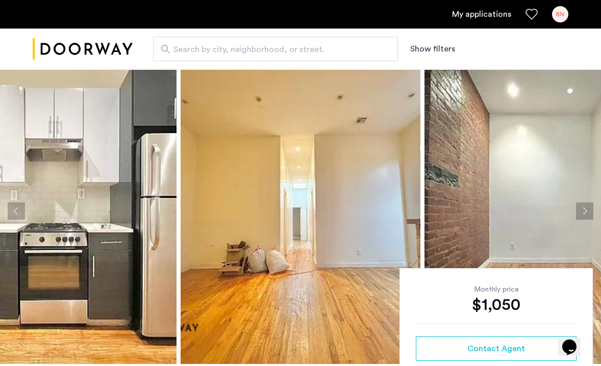
click at [590, 209] on button "Next apartment" at bounding box center [584, 210] width 17 height 17
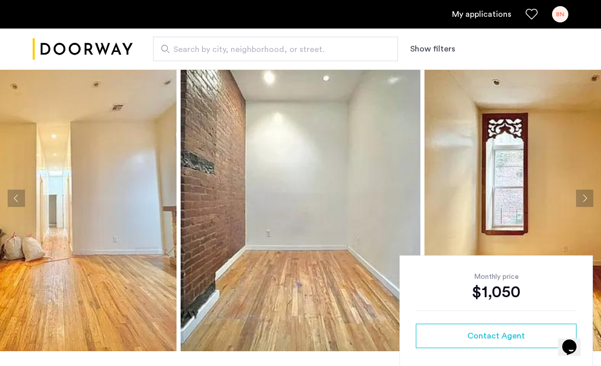
scroll to position [11, 0]
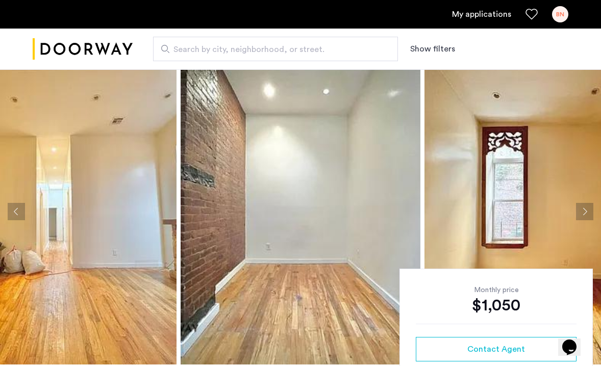
click at [585, 211] on button "Next apartment" at bounding box center [584, 211] width 17 height 17
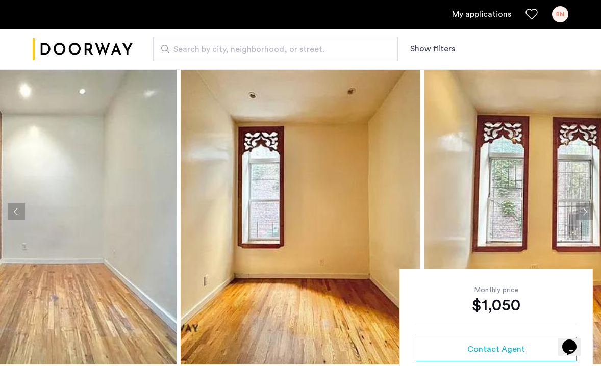
click at [585, 212] on button "Next apartment" at bounding box center [584, 211] width 17 height 17
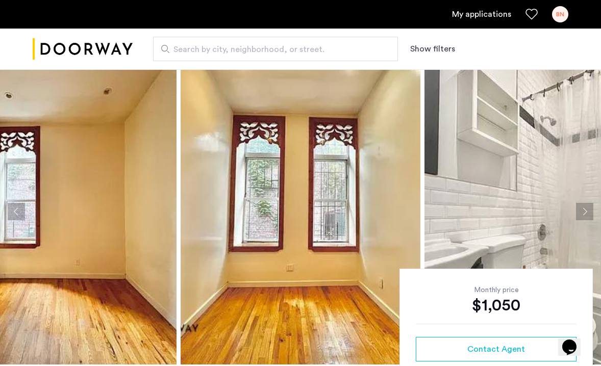
click at [585, 212] on button "Next apartment" at bounding box center [584, 211] width 17 height 17
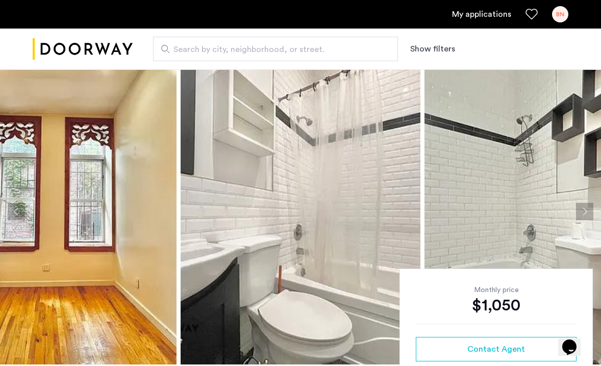
click at [585, 212] on button "Next apartment" at bounding box center [584, 211] width 17 height 17
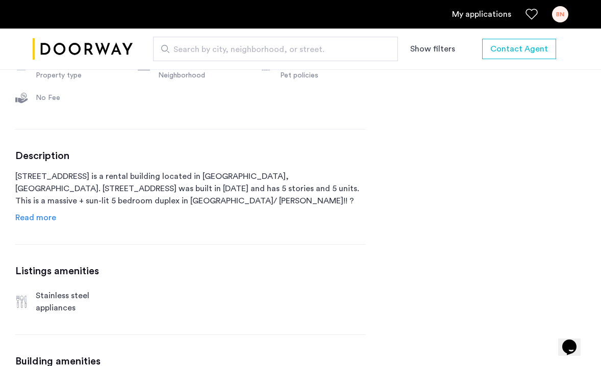
scroll to position [440, 0]
click at [43, 217] on span "Read more" at bounding box center [35, 217] width 41 height 8
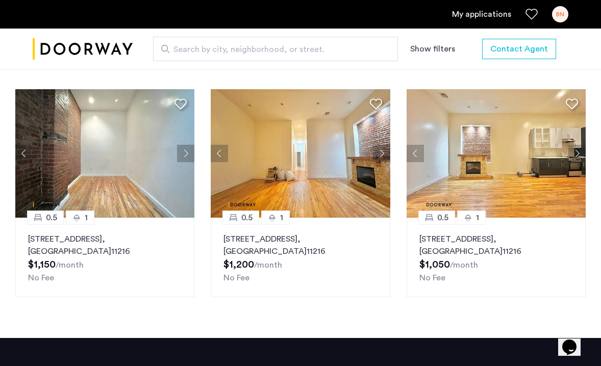
scroll to position [1380, 0]
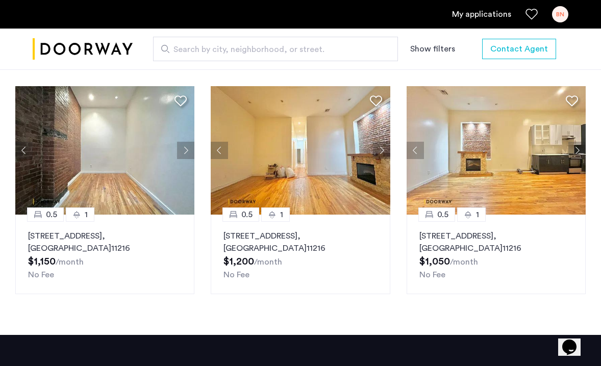
click at [153, 197] on img at bounding box center [104, 150] width 179 height 128
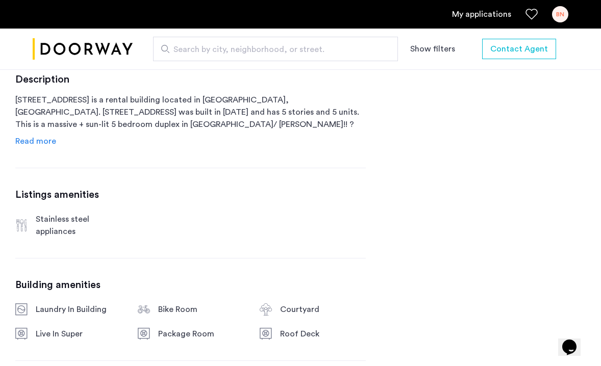
scroll to position [511, 0]
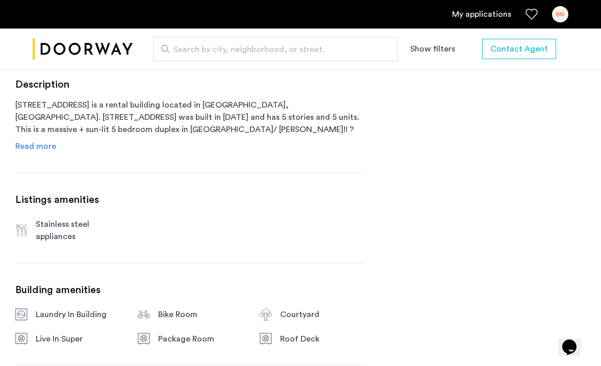
click at [47, 141] on link "Read more" at bounding box center [35, 146] width 41 height 12
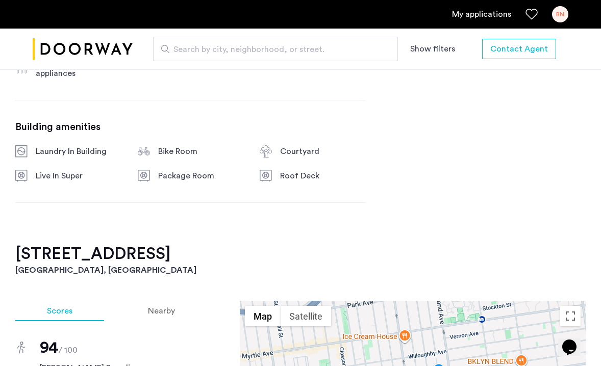
scroll to position [785, 0]
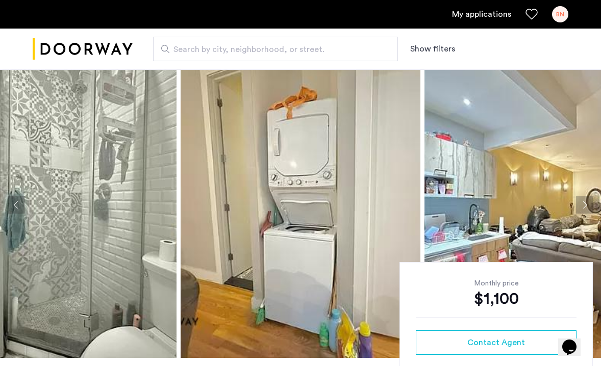
scroll to position [15, 0]
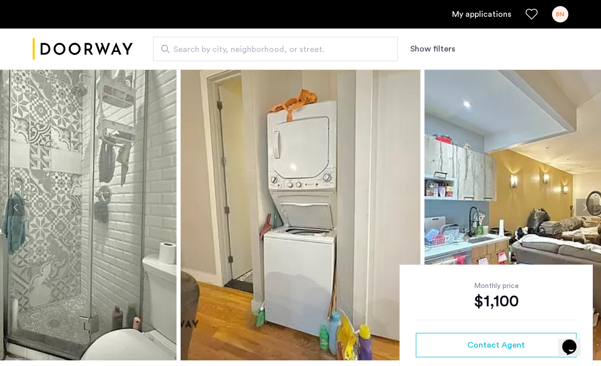
click at [592, 207] on button "Next apartment" at bounding box center [584, 207] width 17 height 17
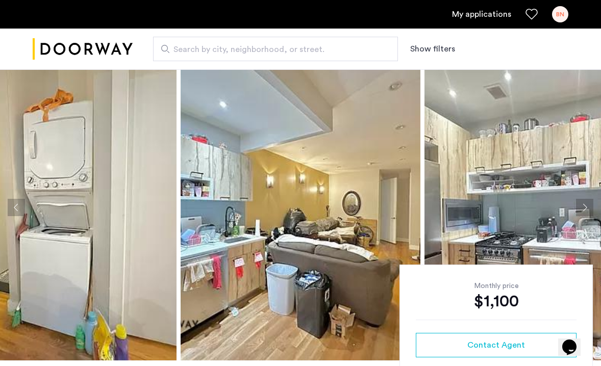
click at [592, 207] on button "Next apartment" at bounding box center [584, 207] width 17 height 17
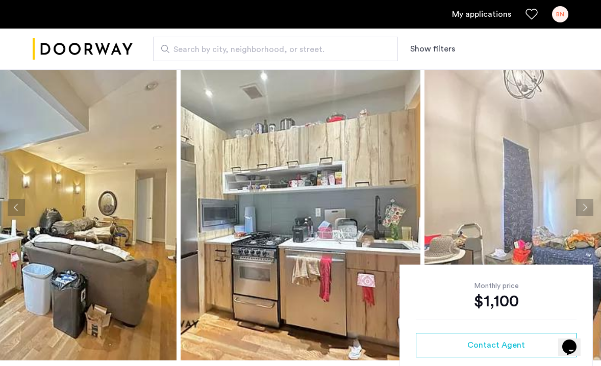
click at [592, 207] on button "Next apartment" at bounding box center [584, 207] width 17 height 17
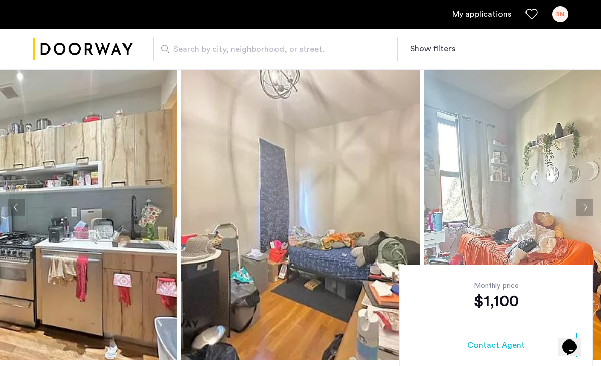
click at [592, 207] on button "Next apartment" at bounding box center [584, 207] width 17 height 17
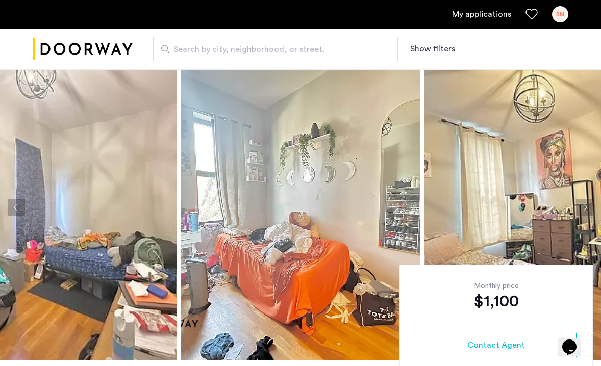
click at [592, 207] on button "Next apartment" at bounding box center [584, 207] width 17 height 17
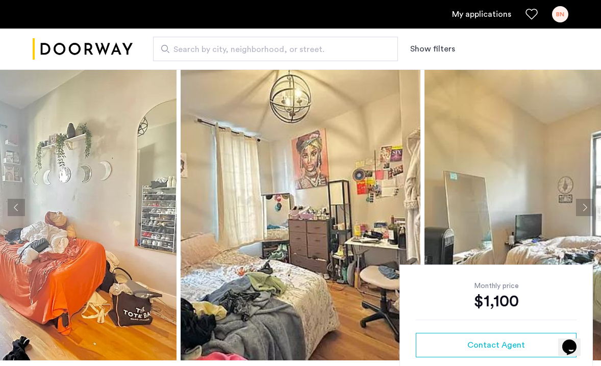
click at [592, 207] on button "Next apartment" at bounding box center [584, 207] width 17 height 17
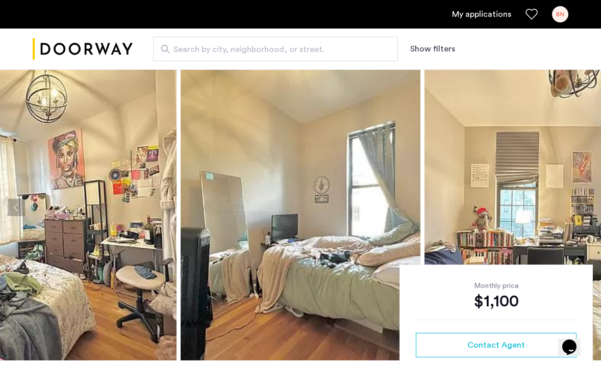
click at [592, 207] on button "Next apartment" at bounding box center [584, 207] width 17 height 17
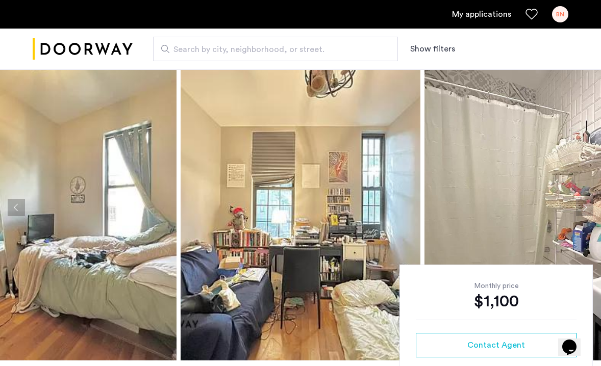
click at [592, 207] on button "Next apartment" at bounding box center [584, 207] width 17 height 17
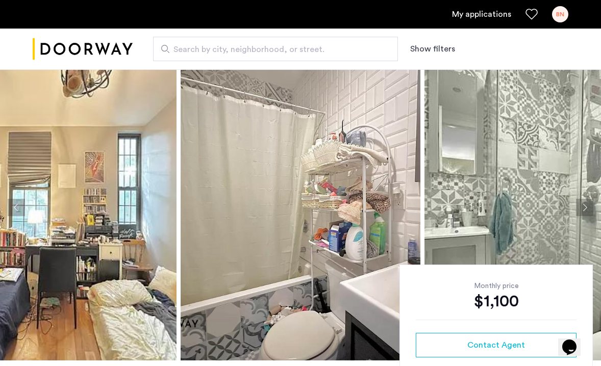
click at [592, 207] on button "Next apartment" at bounding box center [584, 207] width 17 height 17
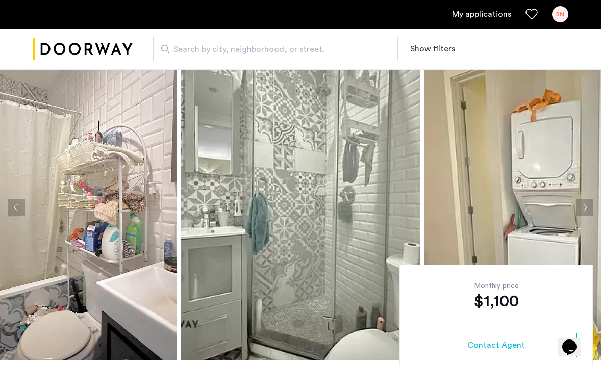
click at [592, 207] on button "Next apartment" at bounding box center [584, 207] width 17 height 17
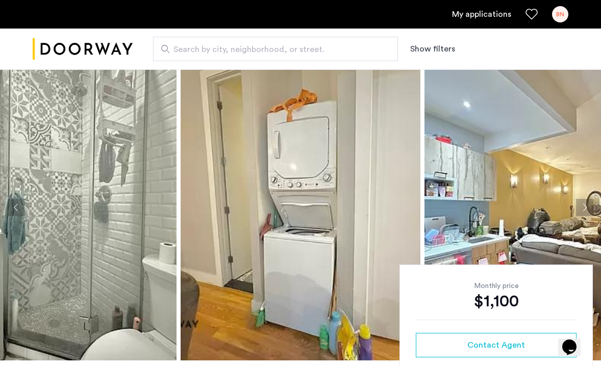
click at [592, 207] on button "Next apartment" at bounding box center [584, 207] width 17 height 17
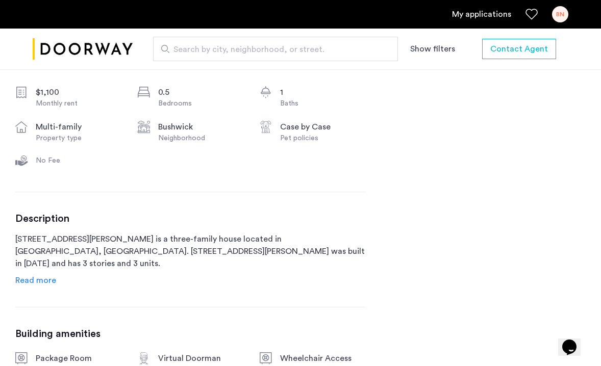
scroll to position [378, 0]
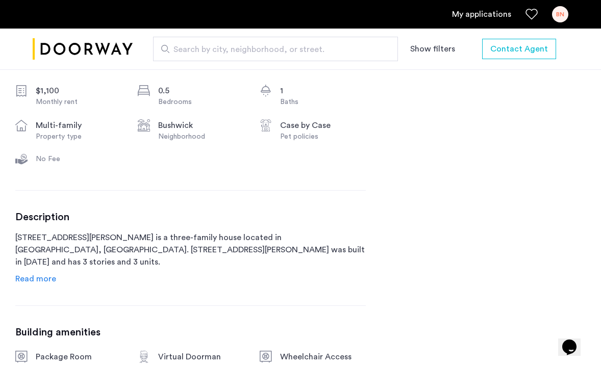
click at [37, 278] on span "Read more" at bounding box center [35, 279] width 41 height 8
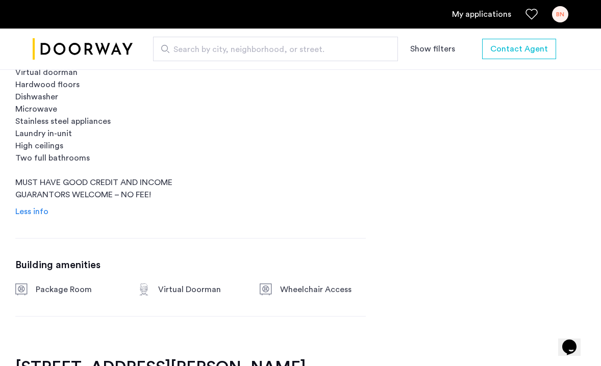
scroll to position [629, 0]
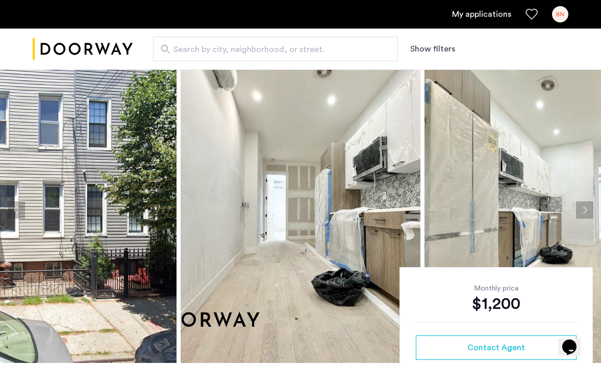
scroll to position [12, 0]
click at [588, 212] on button "Next apartment" at bounding box center [584, 210] width 17 height 17
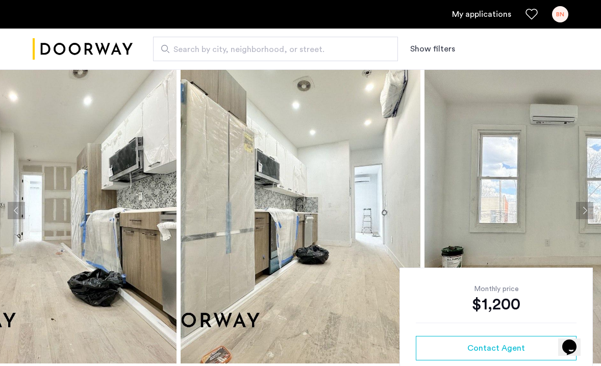
click at [588, 212] on button "Next apartment" at bounding box center [584, 210] width 17 height 17
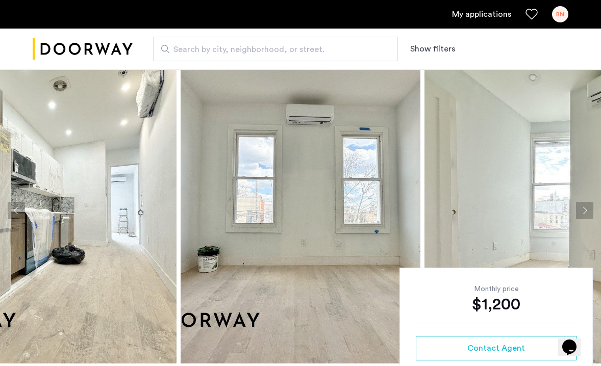
click at [588, 212] on button "Next apartment" at bounding box center [584, 210] width 17 height 17
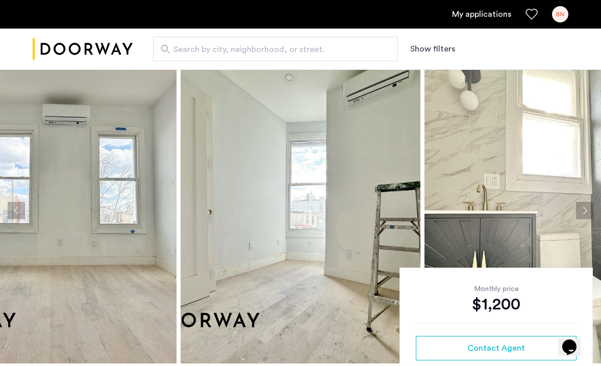
click at [588, 212] on button "Next apartment" at bounding box center [584, 210] width 17 height 17
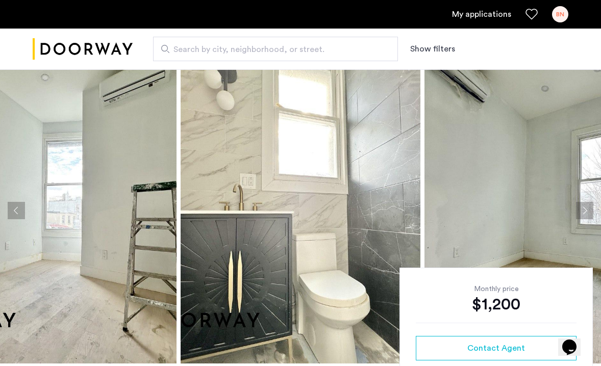
click at [588, 212] on button "Next apartment" at bounding box center [584, 210] width 17 height 17
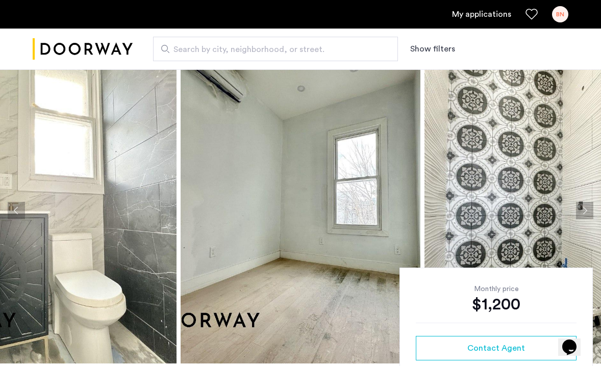
click at [588, 212] on button "Next apartment" at bounding box center [584, 210] width 17 height 17
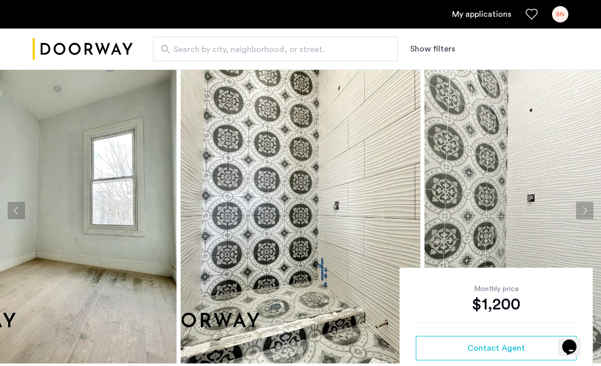
click at [588, 212] on button "Next apartment" at bounding box center [584, 210] width 17 height 17
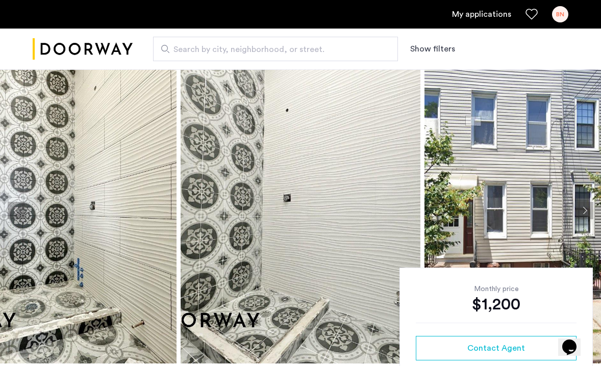
click at [588, 212] on button "Next apartment" at bounding box center [584, 210] width 17 height 17
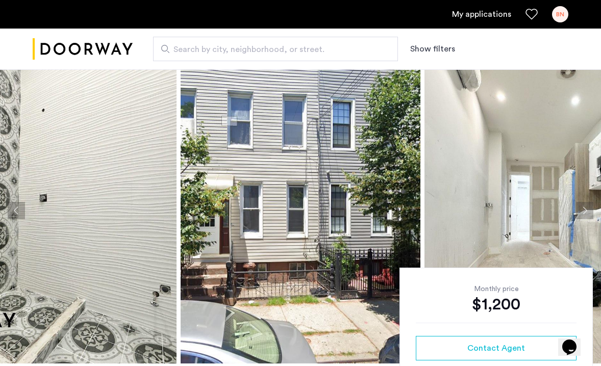
click at [588, 212] on button "Next apartment" at bounding box center [584, 210] width 17 height 17
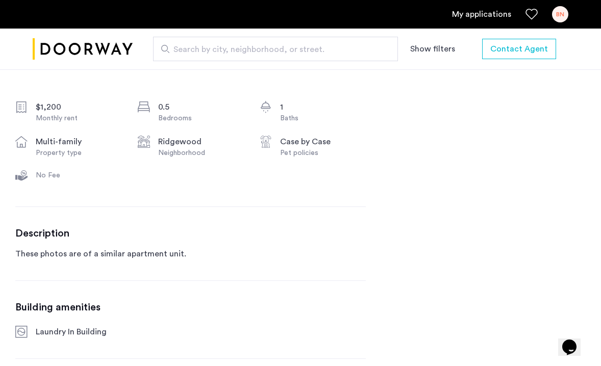
scroll to position [206, 0]
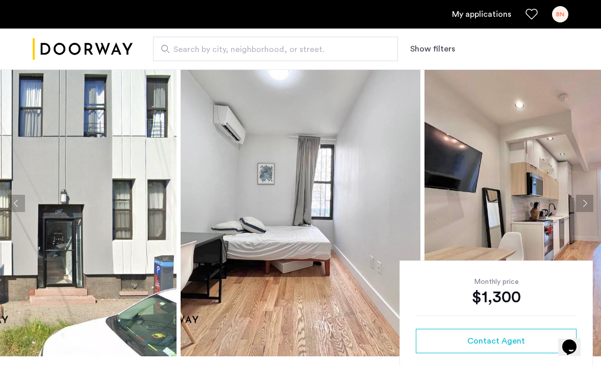
scroll to position [14, 0]
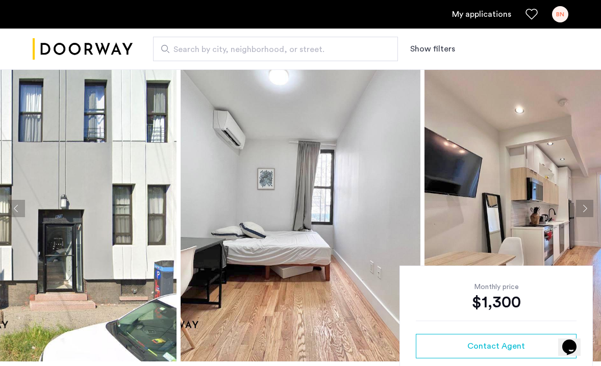
click at [582, 213] on button "Next apartment" at bounding box center [584, 208] width 17 height 17
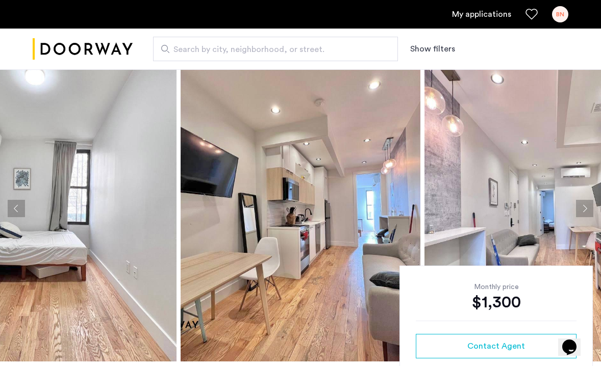
click at [582, 213] on button "Next apartment" at bounding box center [584, 208] width 17 height 17
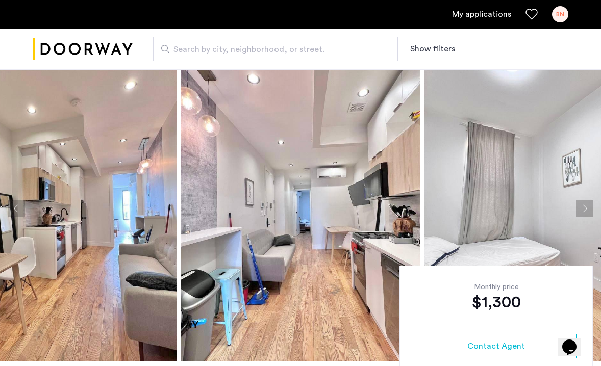
click at [582, 213] on button "Next apartment" at bounding box center [584, 208] width 17 height 17
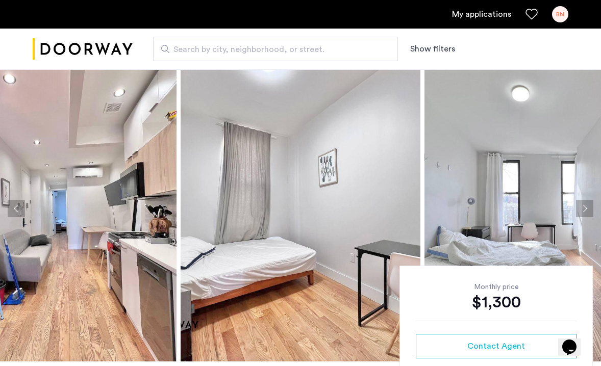
click at [582, 213] on button "Next apartment" at bounding box center [584, 208] width 17 height 17
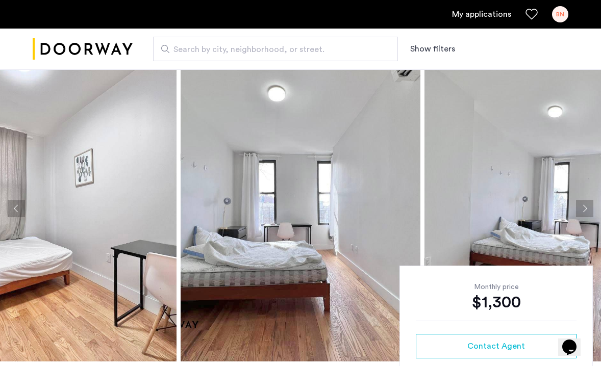
click at [582, 213] on button "Next apartment" at bounding box center [584, 208] width 17 height 17
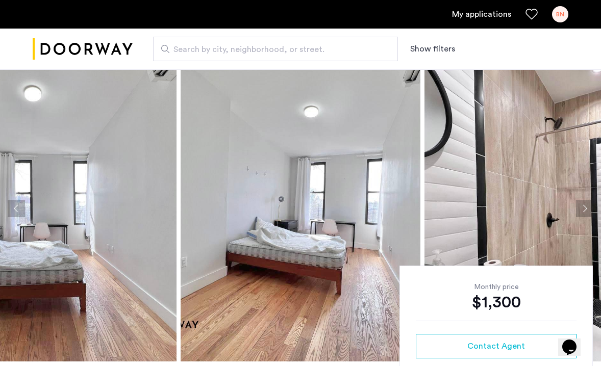
click at [582, 213] on button "Next apartment" at bounding box center [584, 208] width 17 height 17
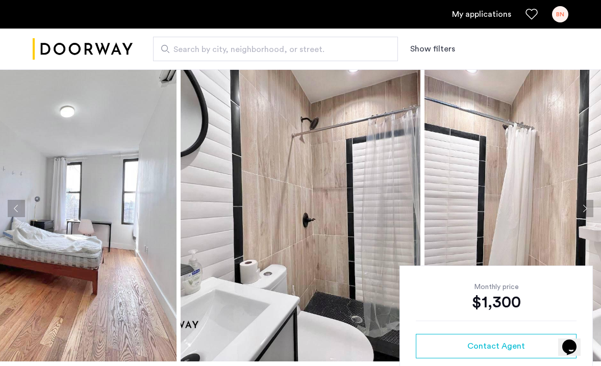
click at [582, 213] on button "Next apartment" at bounding box center [584, 208] width 17 height 17
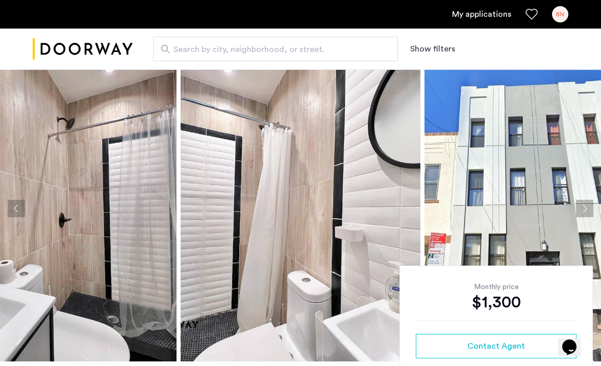
click at [582, 213] on button "Next apartment" at bounding box center [584, 208] width 17 height 17
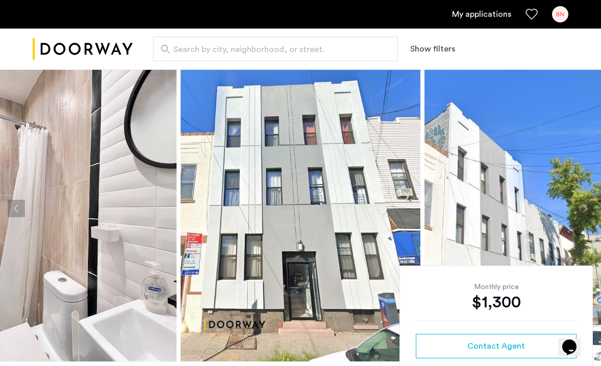
click at [582, 213] on button "Next apartment" at bounding box center [584, 208] width 17 height 17
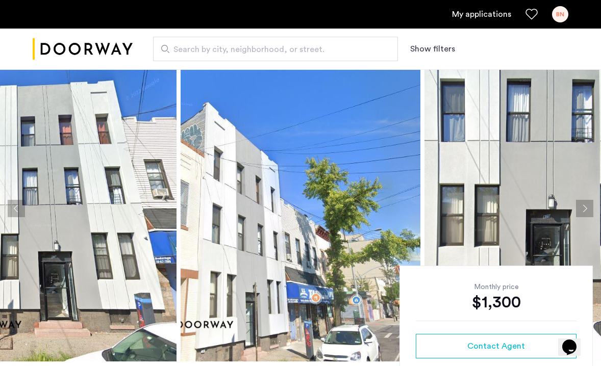
click at [582, 213] on button "Next apartment" at bounding box center [584, 208] width 17 height 17
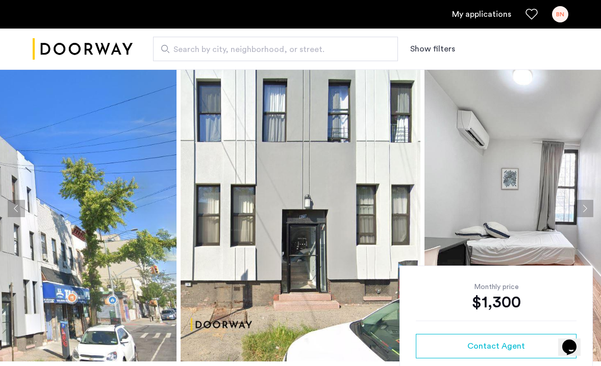
click at [582, 213] on button "Next apartment" at bounding box center [584, 208] width 17 height 17
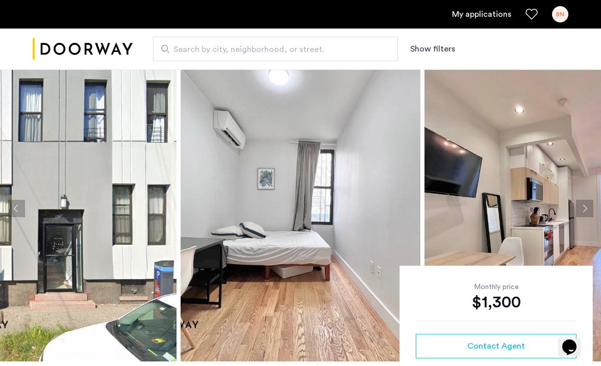
click at [582, 213] on button "Next apartment" at bounding box center [584, 208] width 17 height 17
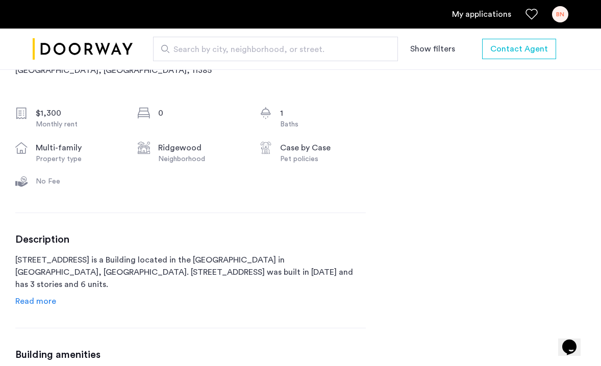
scroll to position [357, 0]
click at [36, 302] on span "Read more" at bounding box center [35, 300] width 41 height 8
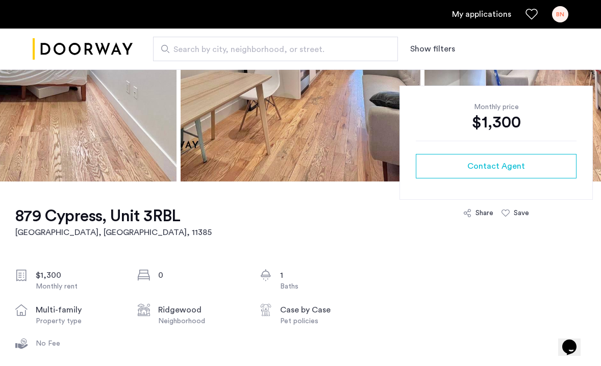
scroll to position [199, 0]
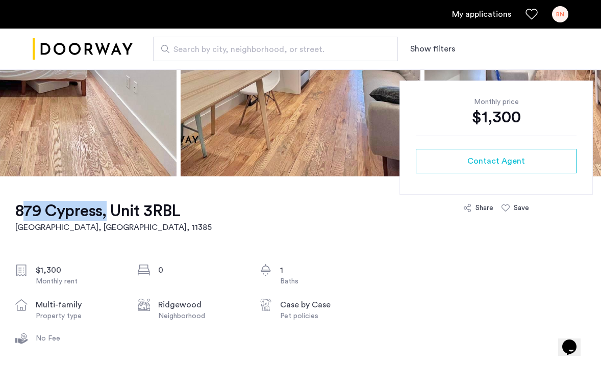
drag, startPoint x: 5, startPoint y: 214, endPoint x: 102, endPoint y: 217, distance: 97.9
copy h1 "879 Cypress"
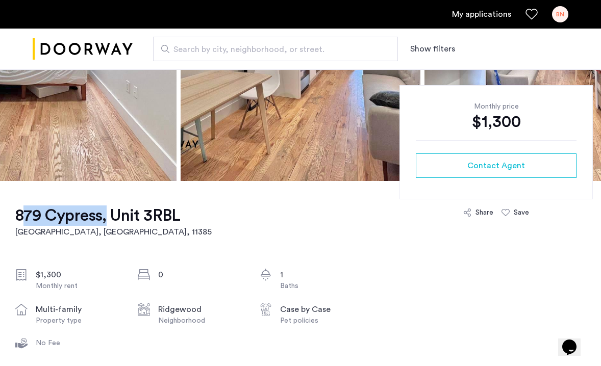
scroll to position [194, 1]
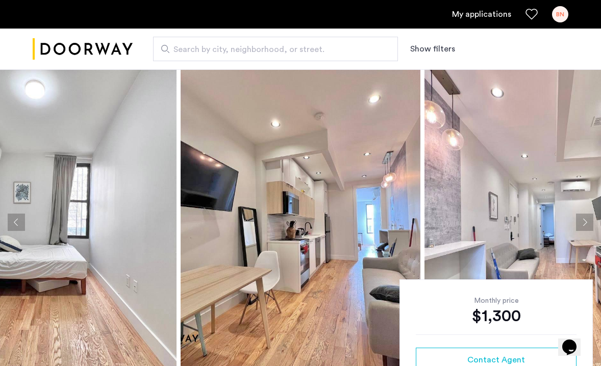
scroll to position [0, 0]
click at [584, 224] on button "Next apartment" at bounding box center [584, 222] width 17 height 17
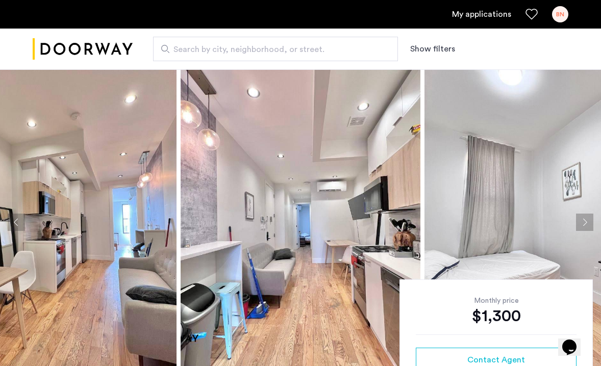
click at [584, 224] on button "Next apartment" at bounding box center [584, 222] width 17 height 17
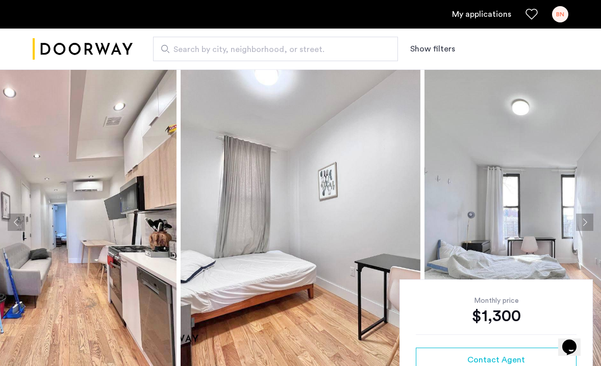
click at [584, 224] on button "Next apartment" at bounding box center [584, 222] width 17 height 17
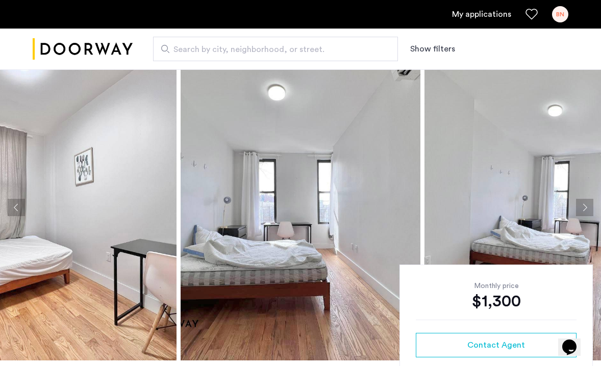
scroll to position [21, 0]
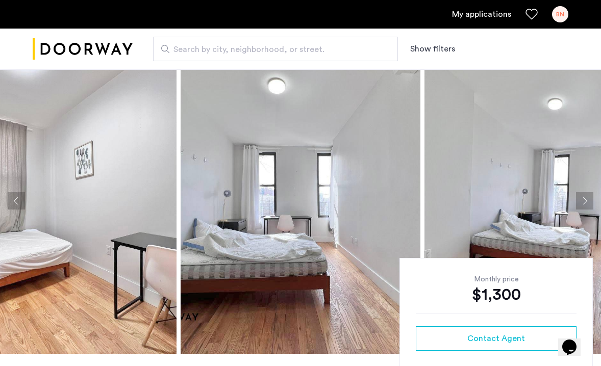
click at [592, 200] on button "Next apartment" at bounding box center [584, 200] width 17 height 17
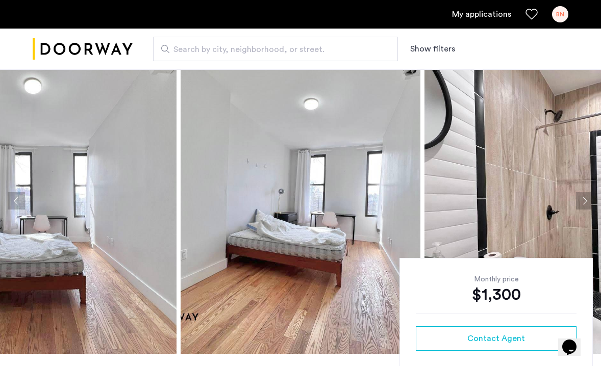
click at [592, 200] on button "Next apartment" at bounding box center [584, 200] width 17 height 17
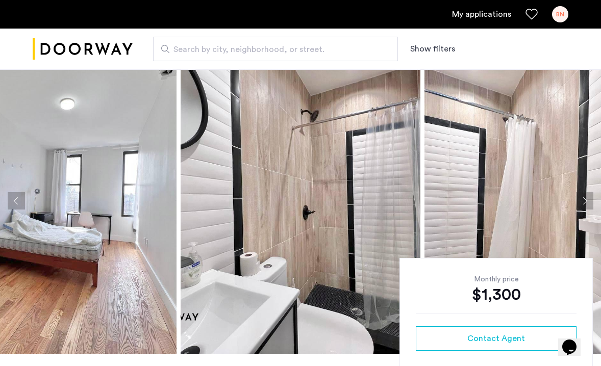
click at [592, 200] on button "Next apartment" at bounding box center [584, 200] width 17 height 17
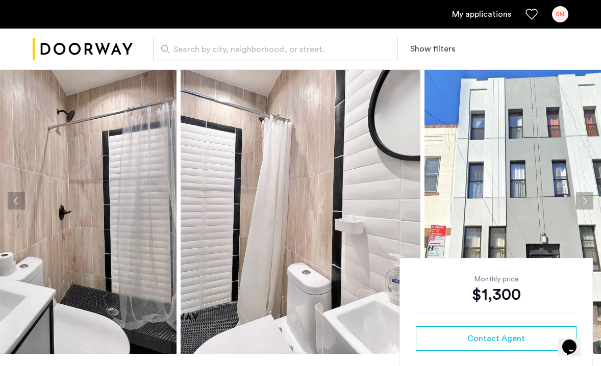
click at [592, 200] on button "Next apartment" at bounding box center [584, 200] width 17 height 17
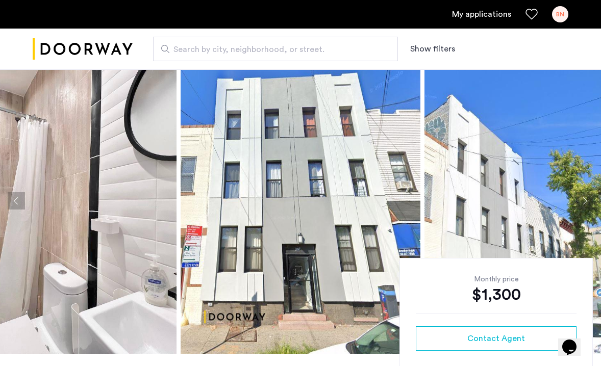
click at [592, 200] on button "Next apartment" at bounding box center [584, 200] width 17 height 17
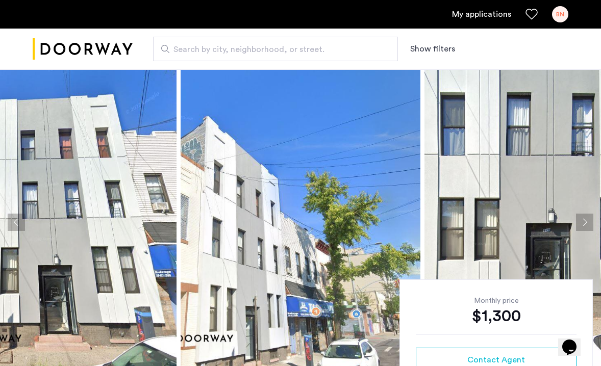
scroll to position [0, 0]
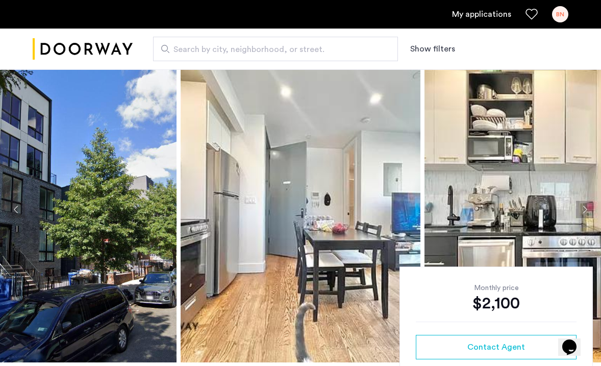
scroll to position [13, 0]
click at [582, 212] on button "Next apartment" at bounding box center [584, 209] width 17 height 17
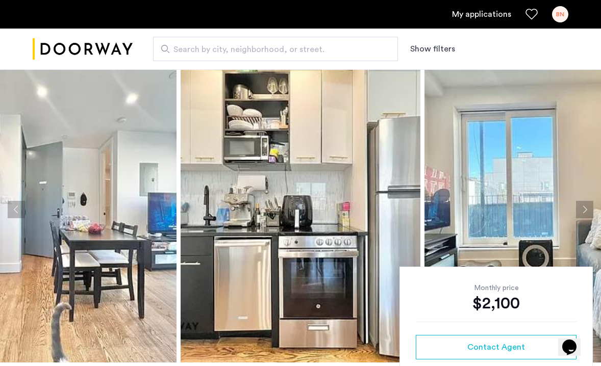
click at [582, 212] on button "Next apartment" at bounding box center [584, 209] width 17 height 17
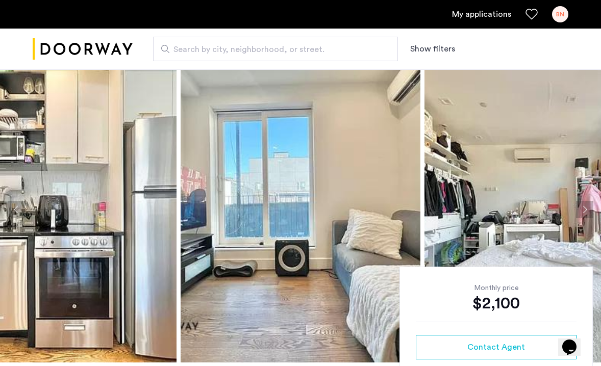
click at [582, 212] on button "Next apartment" at bounding box center [584, 209] width 17 height 17
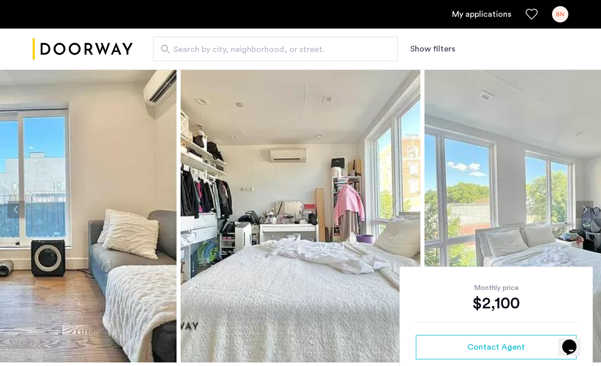
click at [582, 212] on button "Next apartment" at bounding box center [584, 209] width 17 height 17
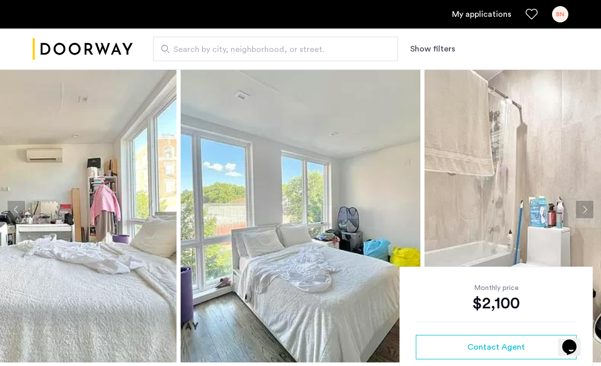
click at [582, 212] on button "Next apartment" at bounding box center [584, 209] width 17 height 17
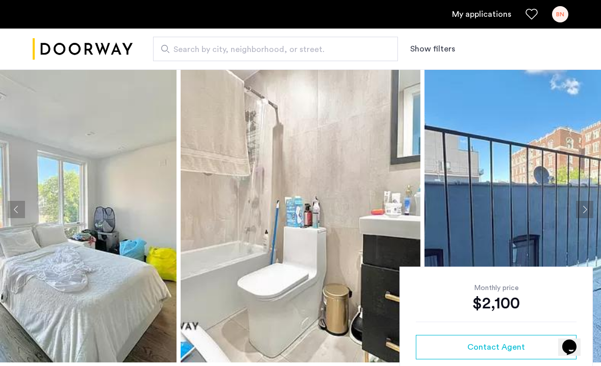
click at [582, 212] on button "Next apartment" at bounding box center [584, 209] width 17 height 17
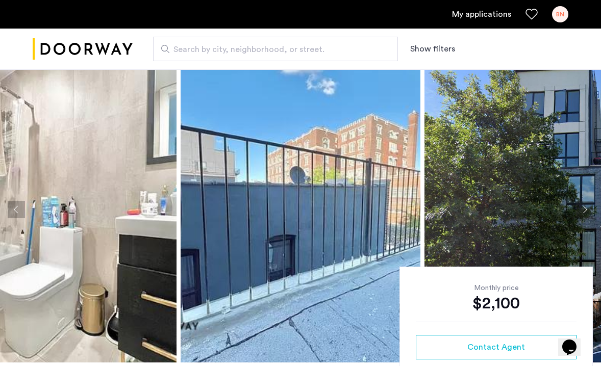
click at [582, 212] on button "Next apartment" at bounding box center [584, 209] width 17 height 17
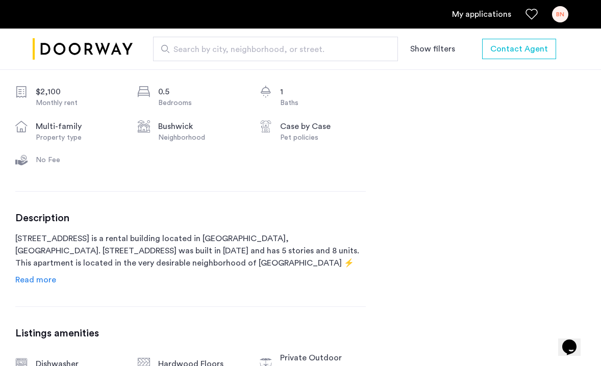
scroll to position [384, 0]
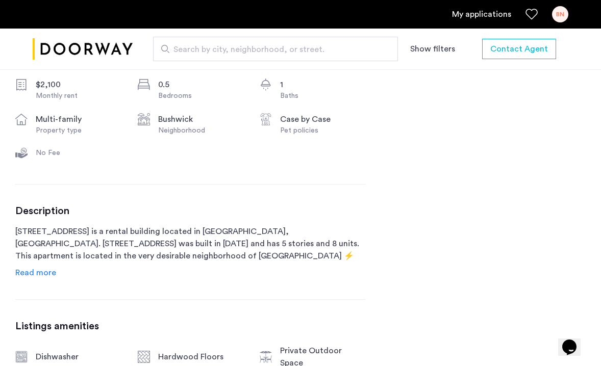
click at [31, 275] on span "Read more" at bounding box center [35, 273] width 41 height 8
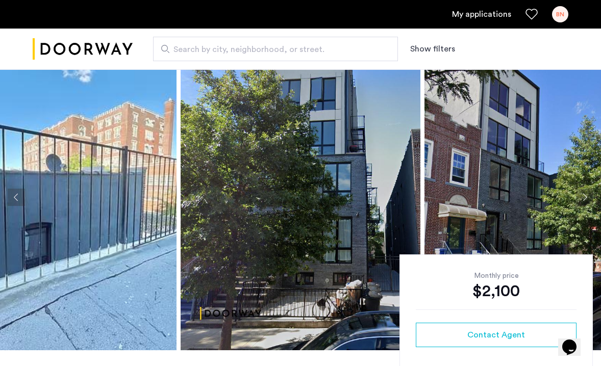
scroll to position [16, 0]
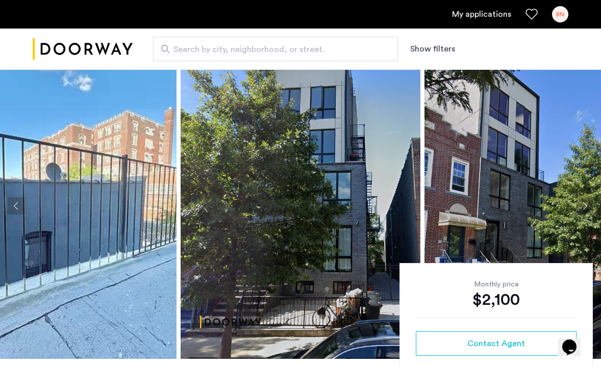
click at [580, 207] on button "Next apartment" at bounding box center [584, 205] width 17 height 17
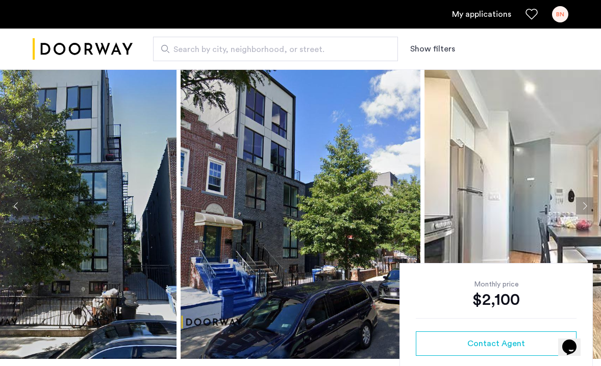
click at [580, 207] on button "Next apartment" at bounding box center [584, 205] width 17 height 17
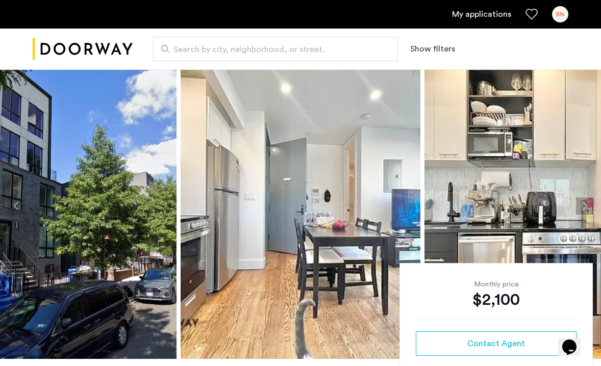
click at [580, 207] on button "Next apartment" at bounding box center [584, 205] width 17 height 17
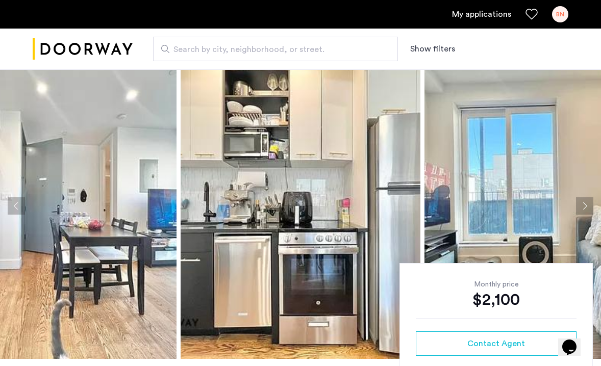
click at [580, 207] on button "Next apartment" at bounding box center [584, 205] width 17 height 17
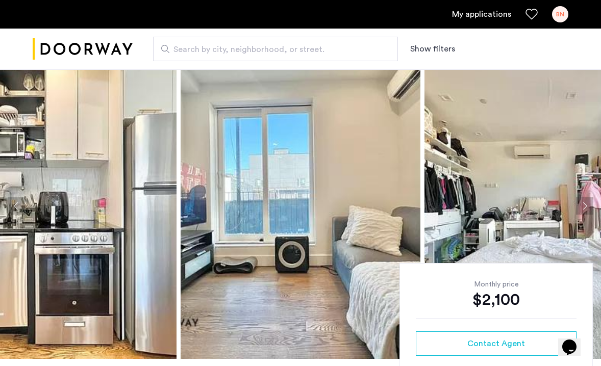
click at [580, 207] on button "Next apartment" at bounding box center [584, 205] width 17 height 17
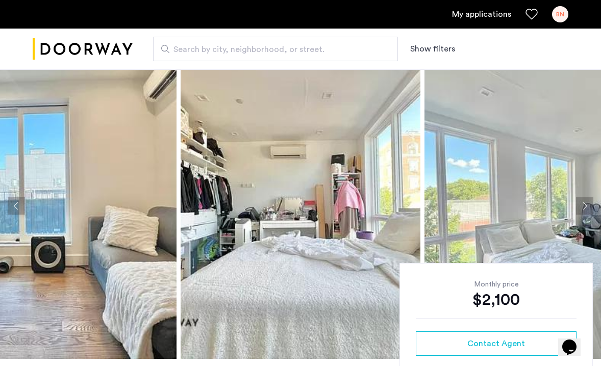
click at [580, 207] on button "Next apartment" at bounding box center [584, 205] width 17 height 17
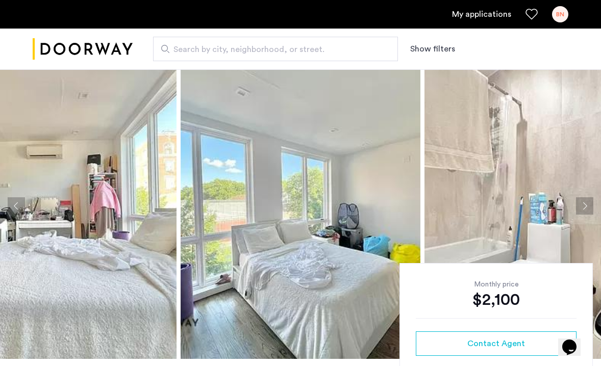
click at [580, 207] on button "Next apartment" at bounding box center [584, 205] width 17 height 17
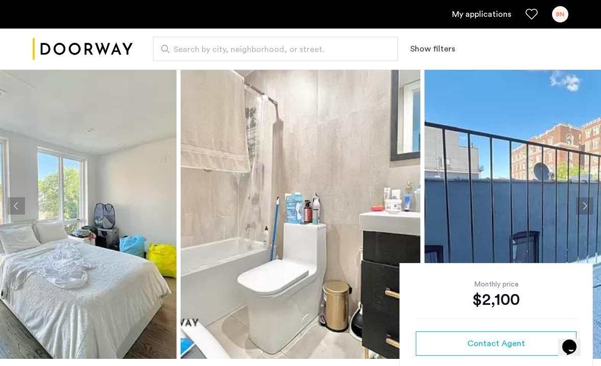
click at [580, 207] on button "Next apartment" at bounding box center [584, 205] width 17 height 17
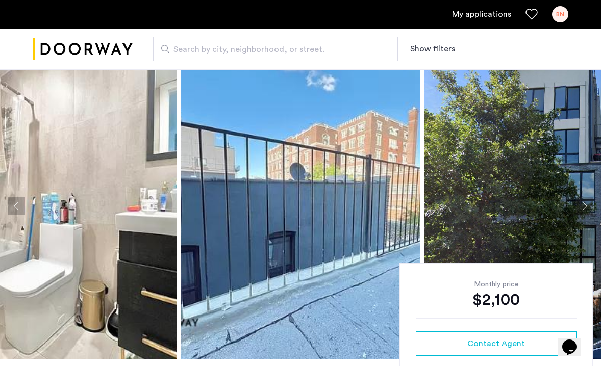
click at [580, 207] on button "Next apartment" at bounding box center [584, 205] width 17 height 17
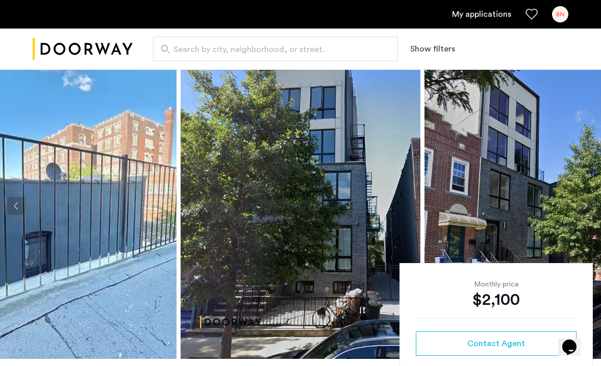
click at [580, 207] on button "Next apartment" at bounding box center [584, 205] width 17 height 17
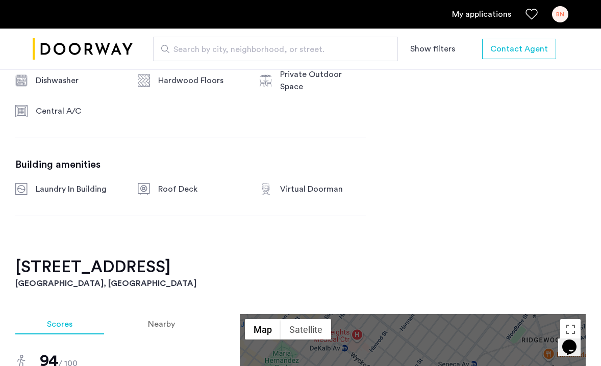
scroll to position [726, 0]
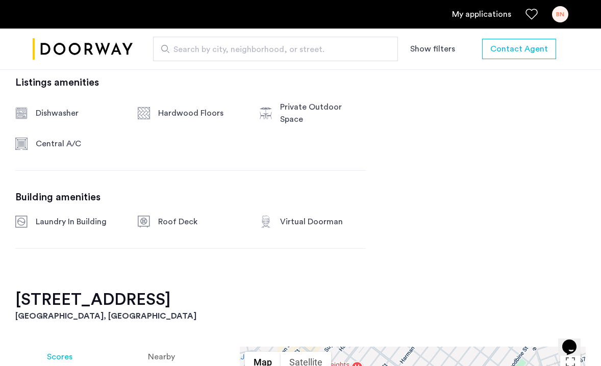
drag, startPoint x: 3, startPoint y: 289, endPoint x: 170, endPoint y: 289, distance: 167.2
click at [170, 289] on div "[STREET_ADDRESS] $2,100 Monthly rent 0.5 Bedrooms 1 Baths multi-family Property…" at bounding box center [300, 303] width 601 height 1308
copy h2 "[STREET_ADDRESS]"
click at [406, 221] on div "[STREET_ADDRESS] $2,100 Monthly rent 0.5 Bedrooms 1 Baths multi-family Property…" at bounding box center [300, 303] width 601 height 1308
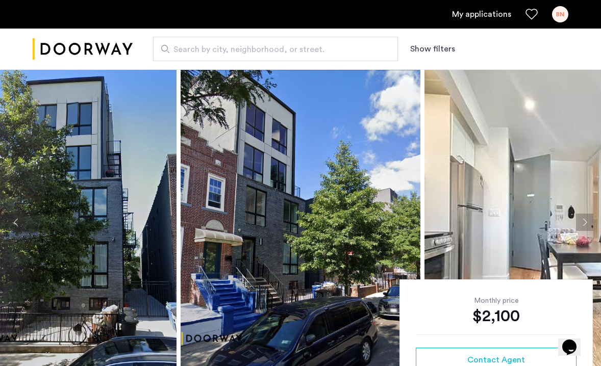
scroll to position [0, 0]
